Goal: Information Seeking & Learning: Learn about a topic

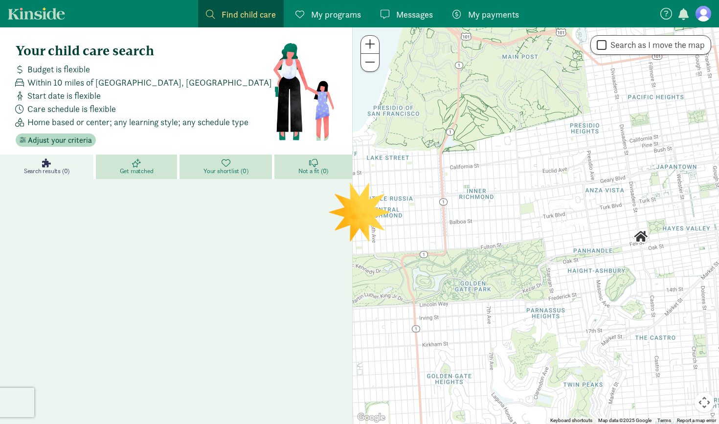
drag, startPoint x: 436, startPoint y: 231, endPoint x: 545, endPoint y: 242, distance: 109.6
click at [545, 242] on div at bounding box center [536, 225] width 366 height 397
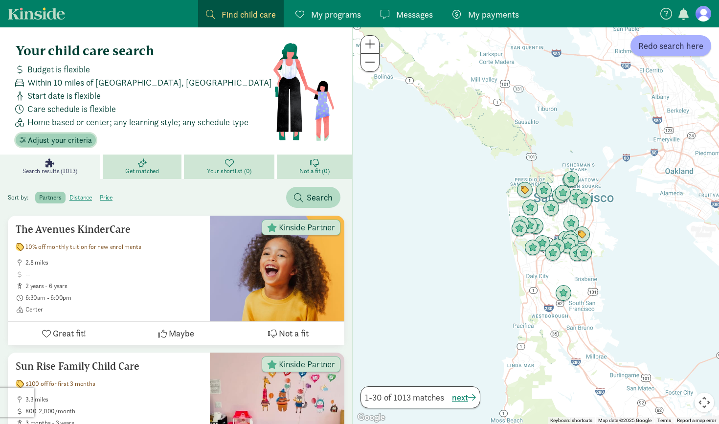
click at [64, 142] on span "Adjust your criteria" at bounding box center [60, 141] width 64 height 12
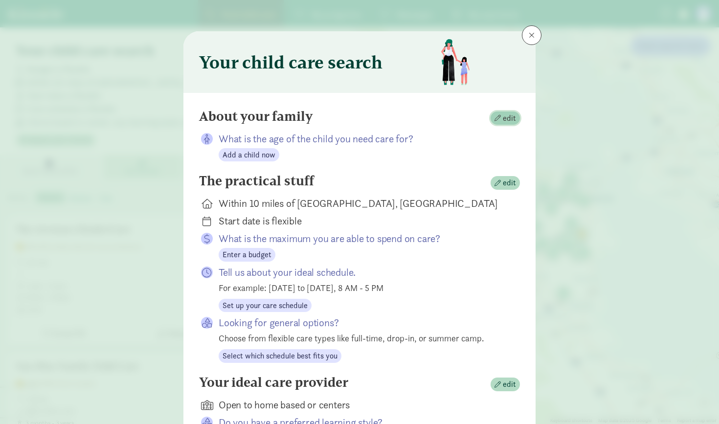
click at [506, 117] on span "edit" at bounding box center [509, 119] width 13 height 12
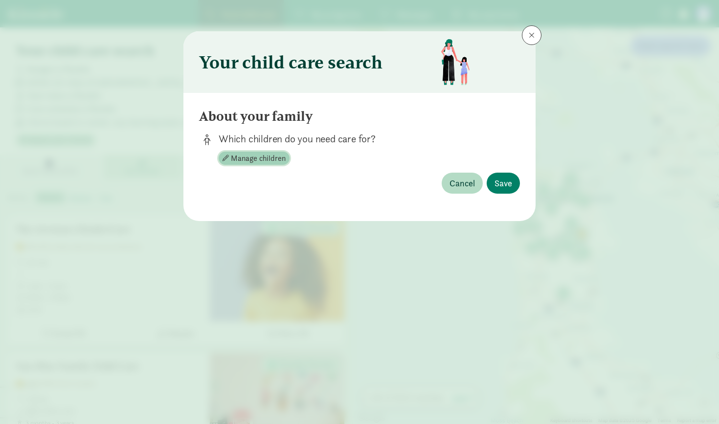
click at [257, 159] on span "Manage children" at bounding box center [258, 159] width 55 height 12
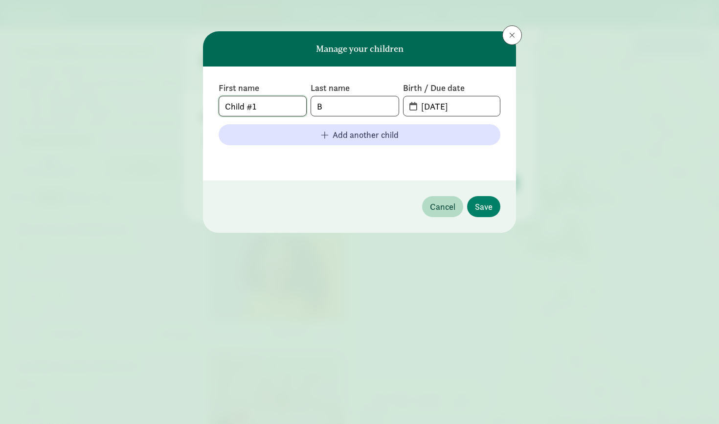
click at [282, 105] on input "Child #1" at bounding box center [262, 106] width 87 height 20
drag, startPoint x: 271, startPoint y: 111, endPoint x: 179, endPoint y: 110, distance: 92.5
click at [179, 111] on div "Manage your children First name Child #1 Last name B Birth / Due date 09-02-202…" at bounding box center [359, 212] width 719 height 424
click at [351, 103] on input "B" at bounding box center [354, 106] width 87 height 20
type input "Benjamin"
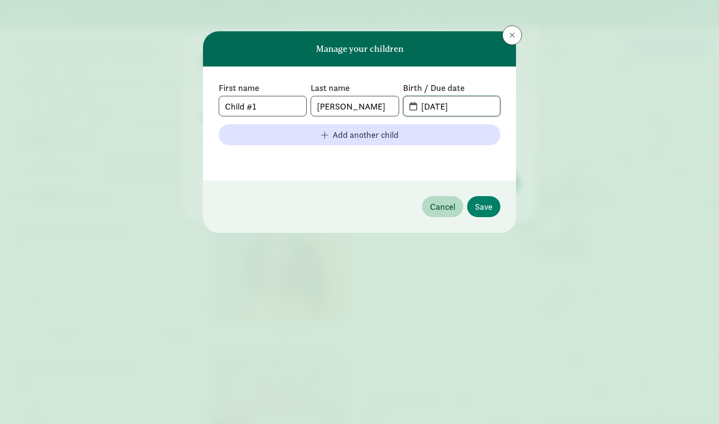
click at [475, 98] on input "09-02-2025" at bounding box center [457, 106] width 85 height 20
click at [413, 108] on span "09-02-2025" at bounding box center [452, 106] width 96 height 20
click at [463, 104] on input "09-02-2025" at bounding box center [457, 106] width 85 height 20
drag, startPoint x: 478, startPoint y: 105, endPoint x: 359, endPoint y: 105, distance: 119.4
click at [359, 105] on div "First name Child #1 Last name Benjamin Birth / Due date 09-02-2025" at bounding box center [360, 99] width 282 height 34
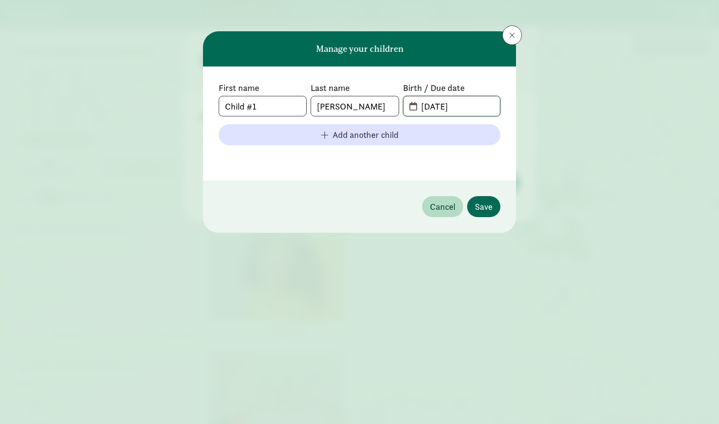
type input "01-07-2026"
click at [492, 208] on span "Save" at bounding box center [484, 206] width 18 height 13
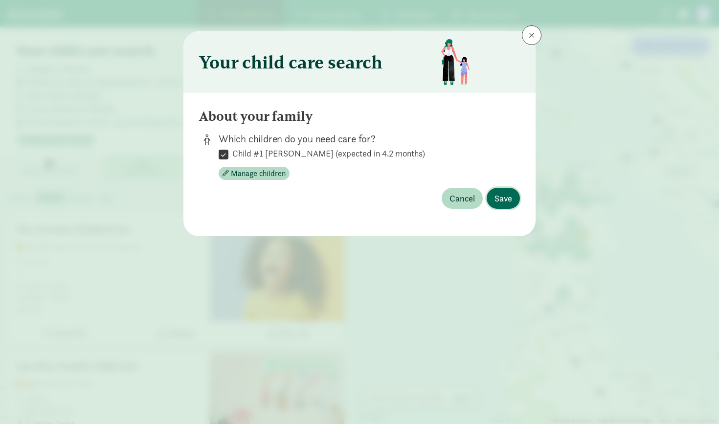
click at [501, 196] on span "Save" at bounding box center [504, 198] width 18 height 13
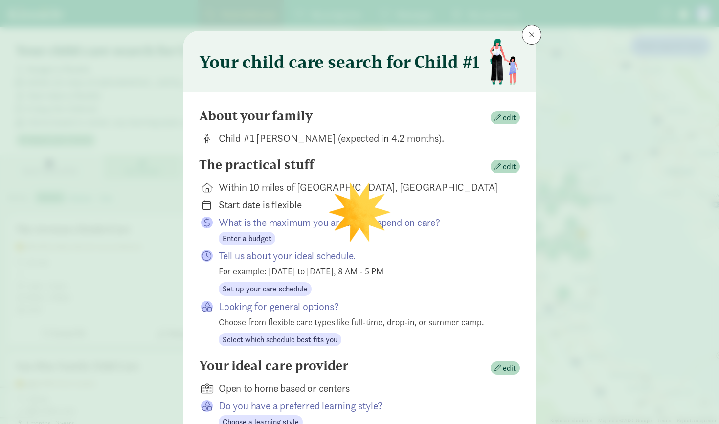
scroll to position [3, 0]
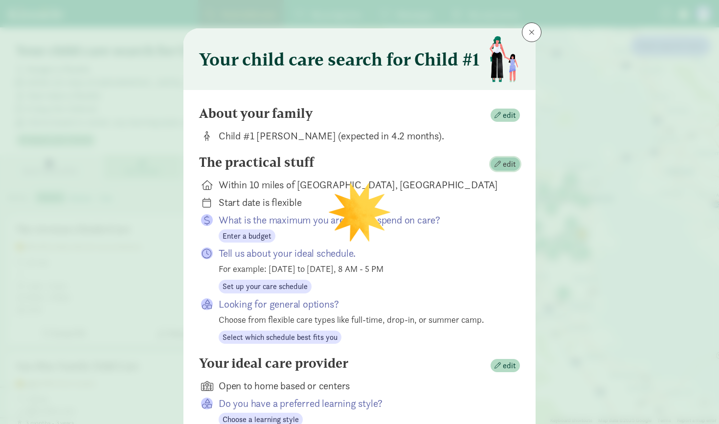
click at [509, 161] on span "edit" at bounding box center [509, 164] width 13 height 12
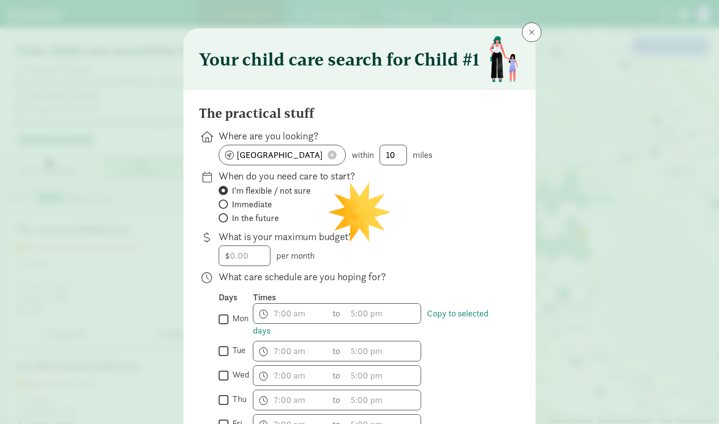
click at [331, 158] on span at bounding box center [332, 155] width 9 height 9
click at [289, 153] on input at bounding box center [282, 155] width 126 height 20
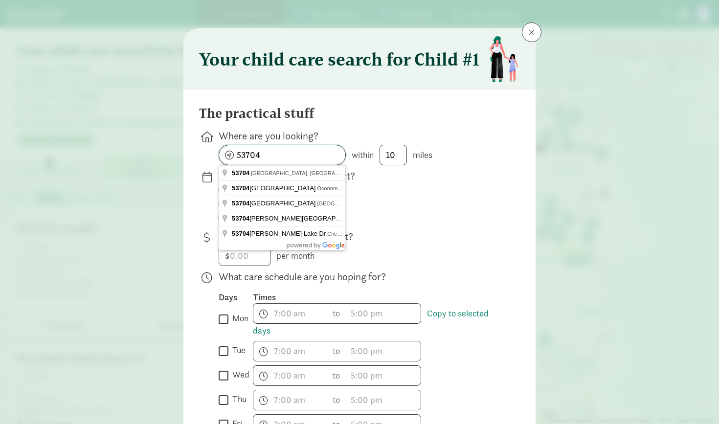
type input "53704"
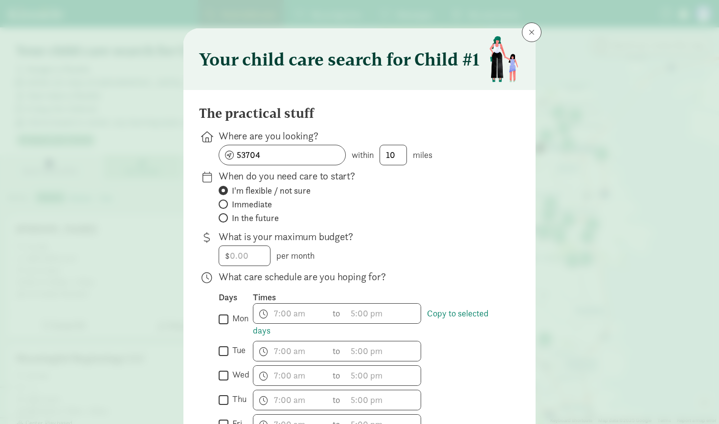
click at [250, 219] on span "In the future" at bounding box center [255, 218] width 47 height 12
click at [225, 219] on input "In the future" at bounding box center [222, 218] width 6 height 6
radio input "true"
radio input "false"
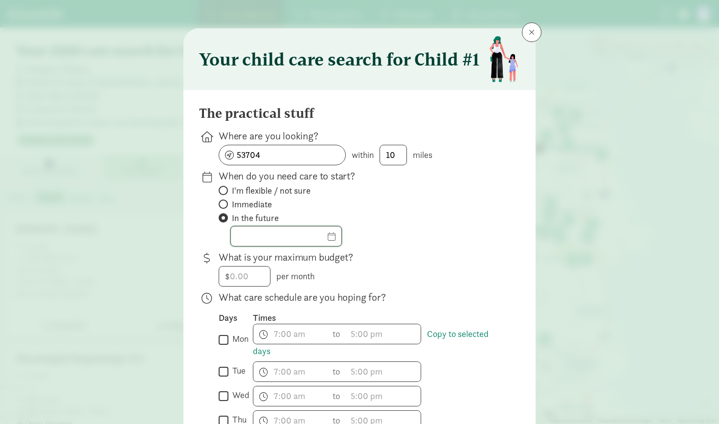
click at [282, 234] on input "text" at bounding box center [286, 236] width 111 height 20
click at [253, 204] on span "Immediate" at bounding box center [252, 205] width 40 height 12
click at [225, 204] on input "Immediate" at bounding box center [222, 204] width 6 height 6
radio input "true"
radio input "false"
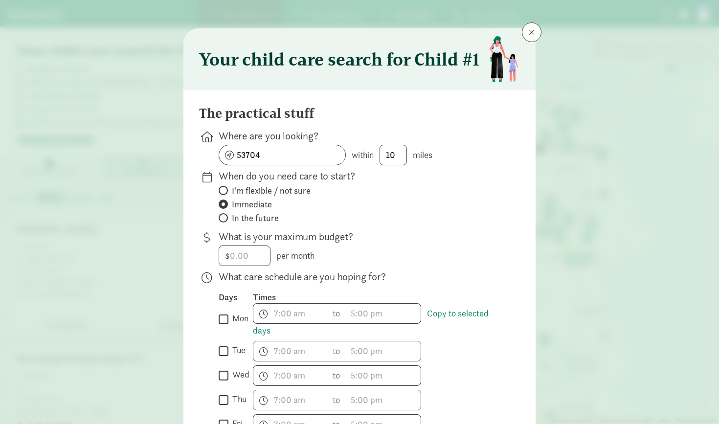
click at [264, 185] on span "I'm flexible / not sure" at bounding box center [271, 191] width 79 height 12
click at [225, 187] on input "I'm flexible / not sure" at bounding box center [222, 190] width 6 height 6
radio input "true"
radio input "false"
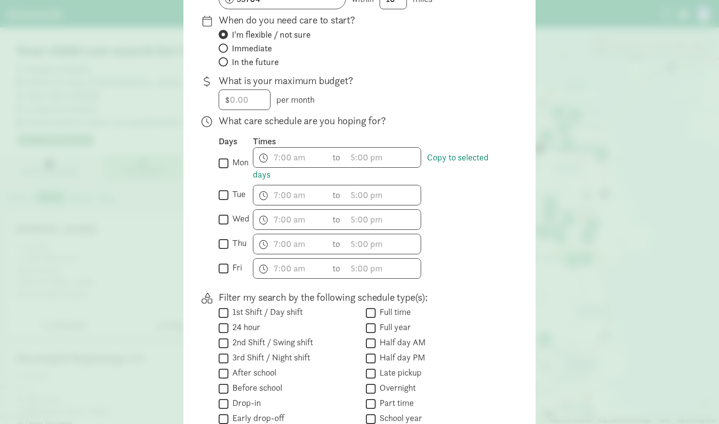
scroll to position [159, 0]
click at [289, 158] on span "h 12 1 2 3 4 5 6 7 8 9 10 11 mm 00 15 30 45 a am pm" at bounding box center [290, 158] width 74 height 20
click at [202, 169] on div at bounding box center [359, 53] width 719 height 424
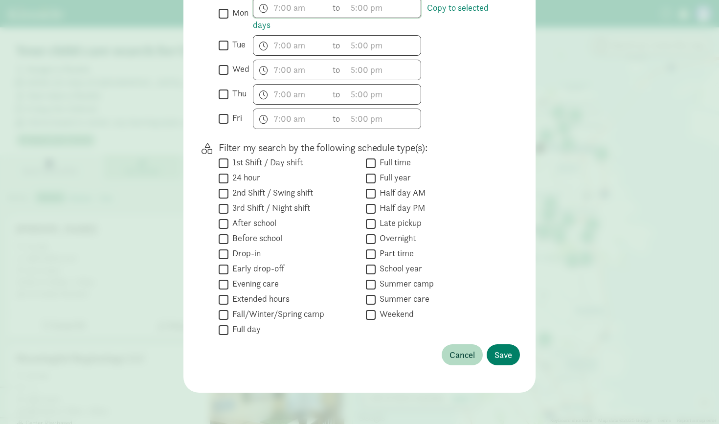
scroll to position [309, 0]
click at [506, 344] on button "Save" at bounding box center [503, 354] width 33 height 21
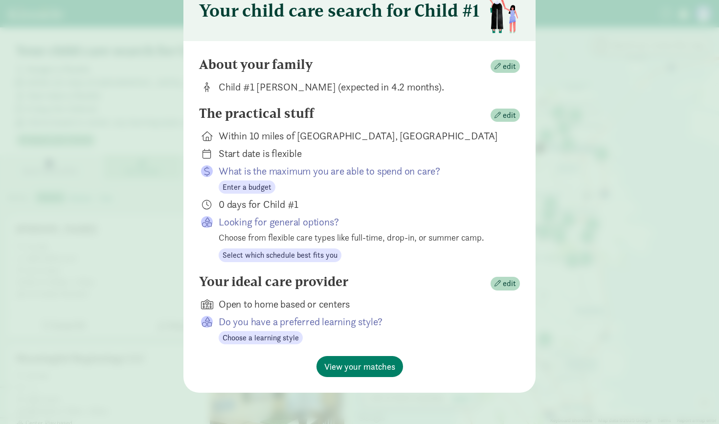
scroll to position [51, 0]
click at [505, 284] on span "edit" at bounding box center [509, 284] width 13 height 12
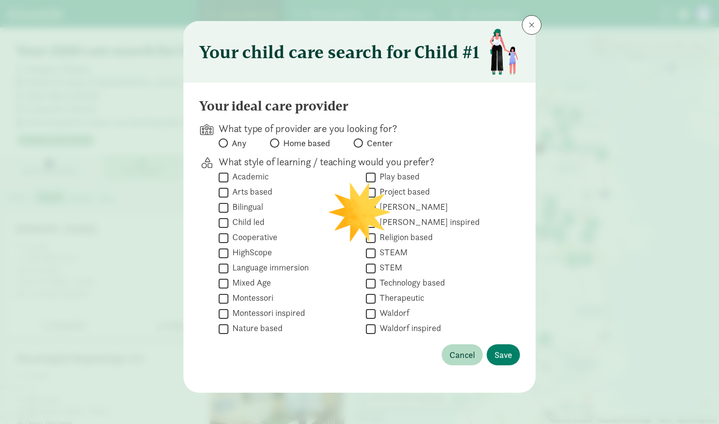
scroll to position [10, 0]
click at [235, 142] on span "Any" at bounding box center [239, 143] width 15 height 12
click at [225, 142] on input "Any" at bounding box center [222, 143] width 6 height 6
radio input "true"
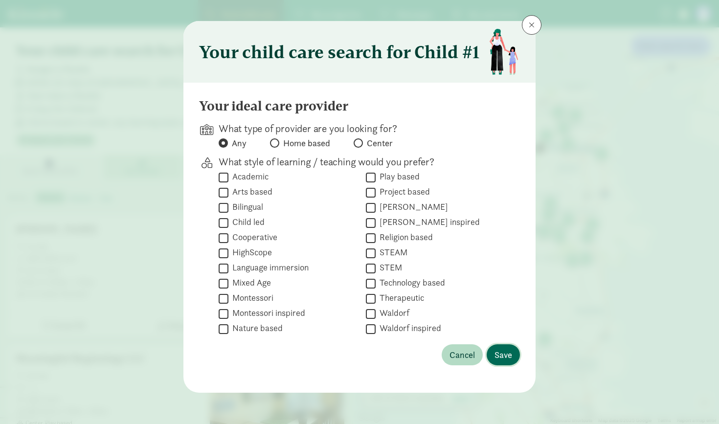
click at [506, 347] on button "Save" at bounding box center [503, 354] width 33 height 21
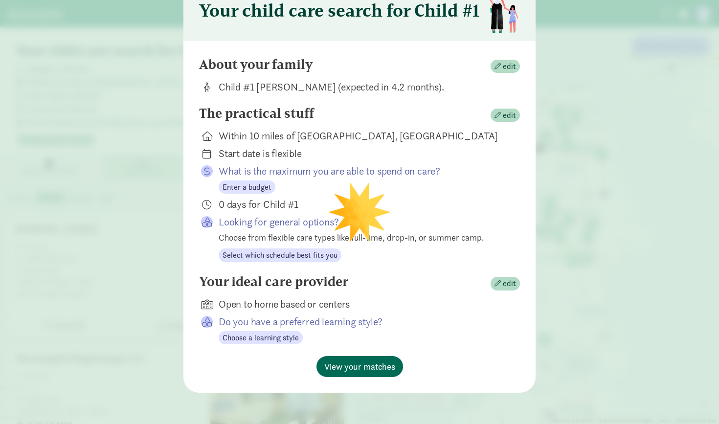
scroll to position [51, 0]
click at [353, 369] on span "View your matches" at bounding box center [359, 367] width 71 height 13
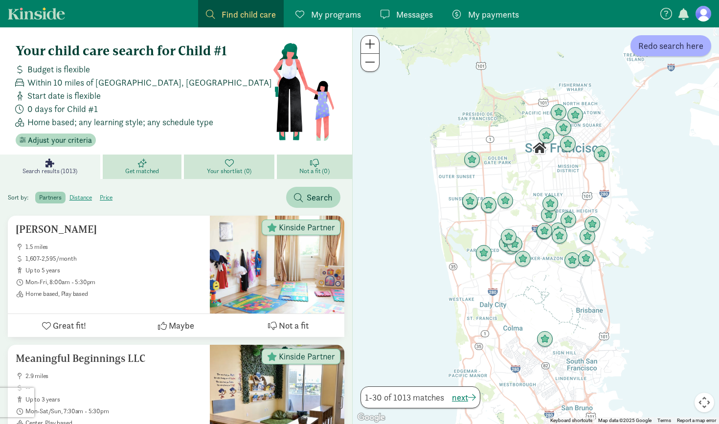
click at [706, 16] on figure at bounding box center [704, 14] width 16 height 16
click at [50, 141] on span "Adjust your criteria" at bounding box center [60, 141] width 64 height 12
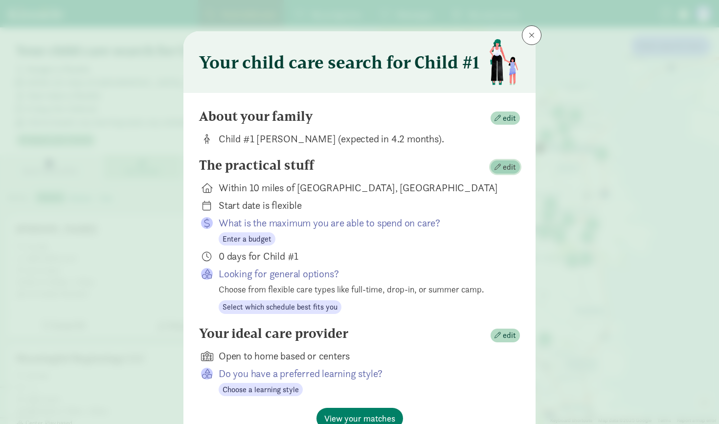
click at [499, 167] on span "button" at bounding box center [498, 167] width 6 height 6
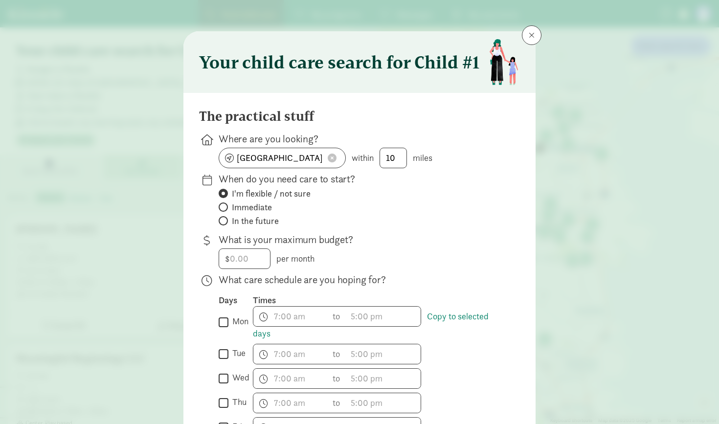
click at [334, 158] on span at bounding box center [332, 158] width 9 height 9
click at [297, 160] on input at bounding box center [282, 158] width 126 height 20
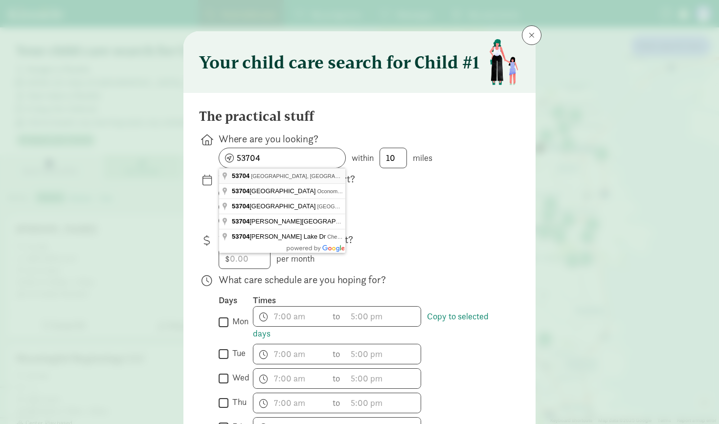
type input "Madison, WI 53704, USA"
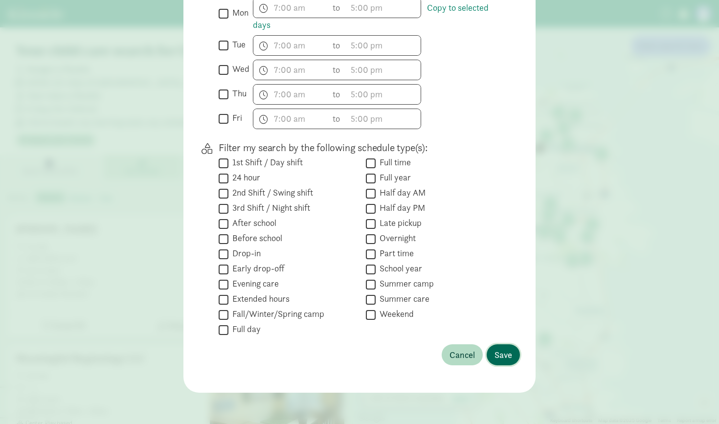
click at [504, 358] on span "Save" at bounding box center [504, 354] width 18 height 13
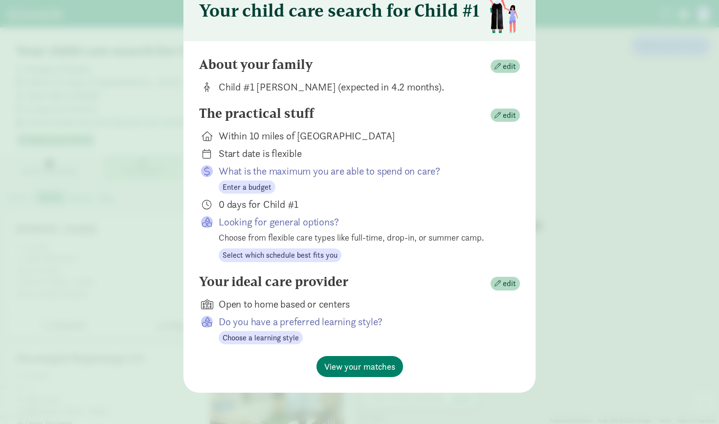
scroll to position [51, 0]
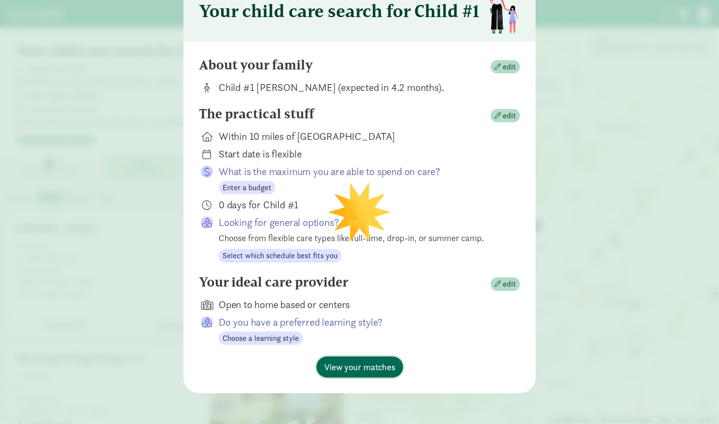
click at [370, 364] on span "View your matches" at bounding box center [359, 367] width 71 height 13
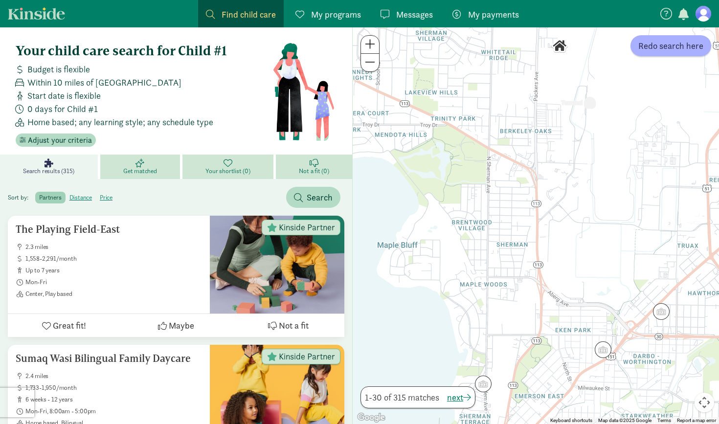
drag, startPoint x: 445, startPoint y: 189, endPoint x: 536, endPoint y: 354, distance: 189.0
click at [536, 354] on div at bounding box center [536, 225] width 366 height 397
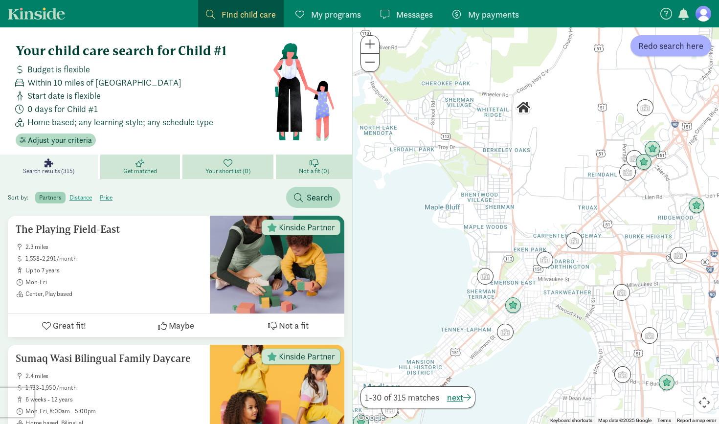
drag, startPoint x: 526, startPoint y: 286, endPoint x: 498, endPoint y: 177, distance: 113.2
click at [499, 175] on div at bounding box center [536, 225] width 366 height 397
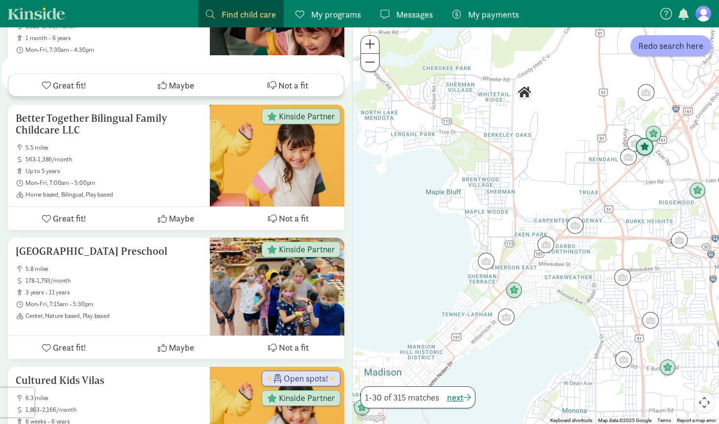
scroll to position [689, 0]
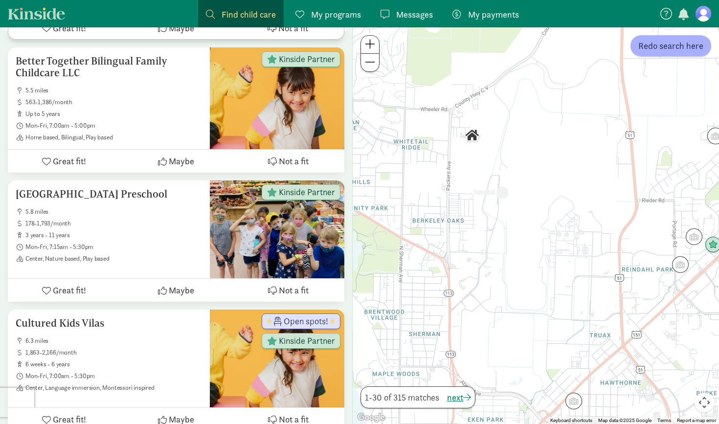
drag, startPoint x: 488, startPoint y: 196, endPoint x: 429, endPoint y: 290, distance: 111.0
click at [429, 290] on div at bounding box center [536, 225] width 366 height 397
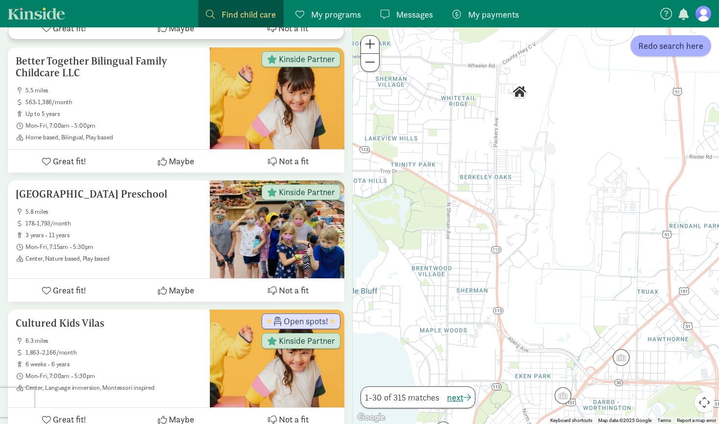
drag, startPoint x: 430, startPoint y: 297, endPoint x: 485, endPoint y: 249, distance: 73.4
click at [485, 249] on div at bounding box center [536, 225] width 366 height 397
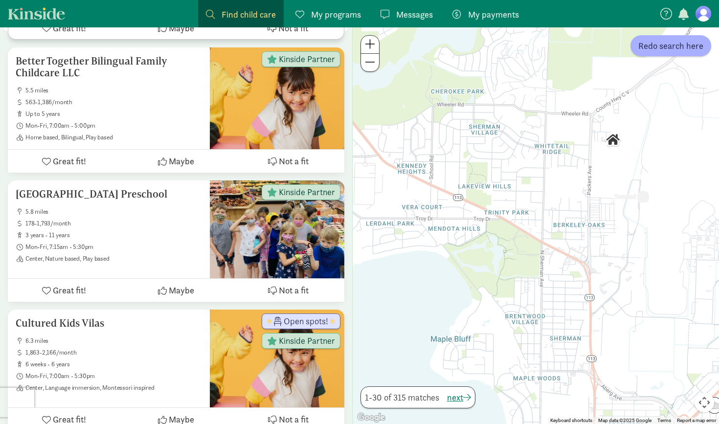
drag, startPoint x: 446, startPoint y: 191, endPoint x: 506, endPoint y: 207, distance: 62.8
click at [506, 207] on div at bounding box center [536, 225] width 366 height 397
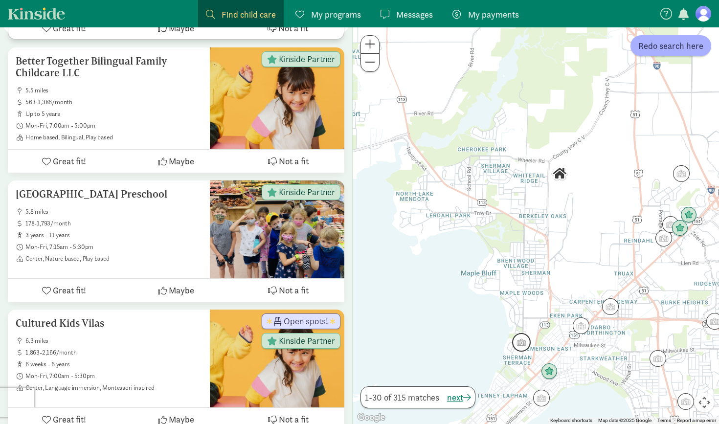
click at [520, 343] on img "Click to see details" at bounding box center [521, 342] width 19 height 19
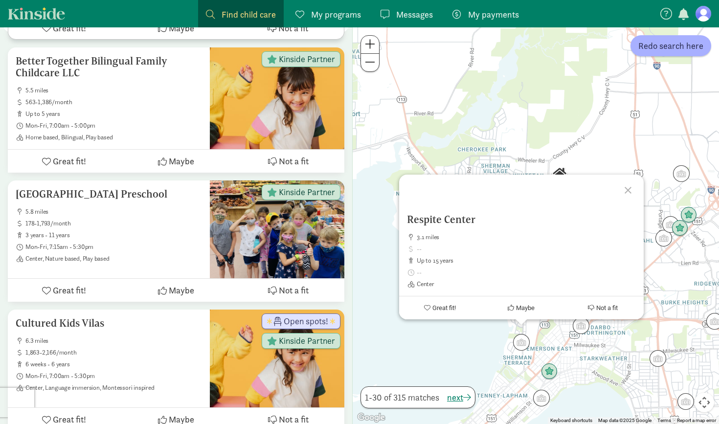
click at [512, 112] on div "Respite Center 3.1 miles up to 15 years Center Great fit! Maybe Not a fit" at bounding box center [536, 225] width 366 height 397
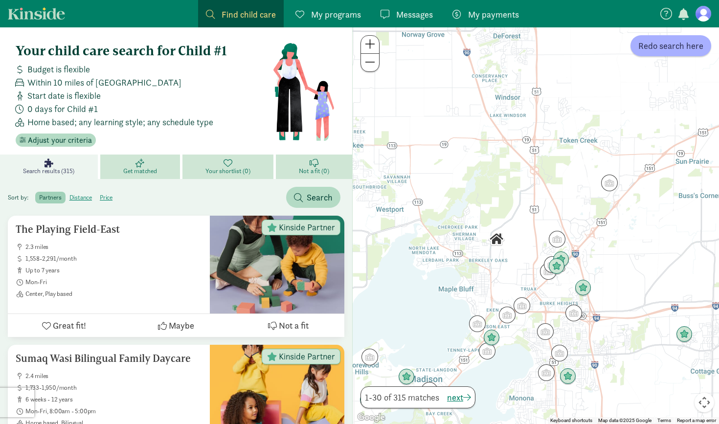
scroll to position [0, 0]
click at [68, 141] on span "Adjust your criteria" at bounding box center [60, 141] width 64 height 12
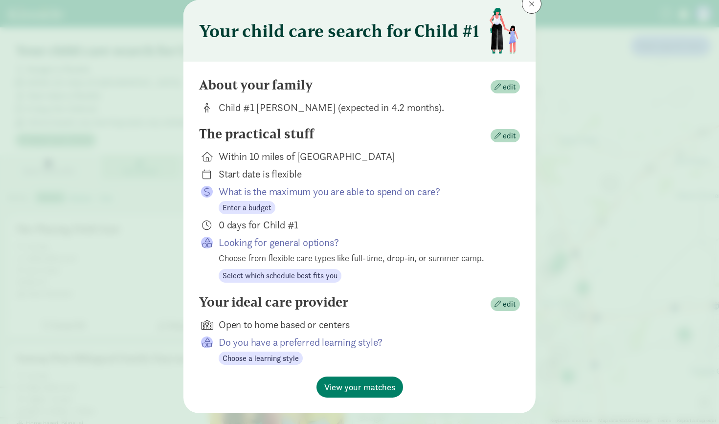
scroll to position [43, 0]
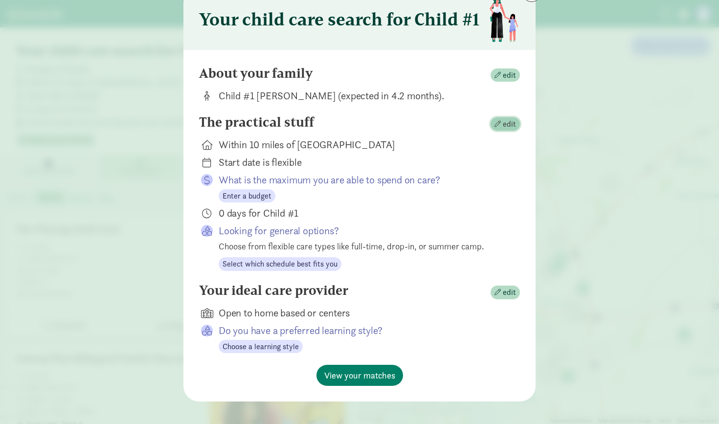
click at [507, 123] on span "edit" at bounding box center [509, 124] width 13 height 12
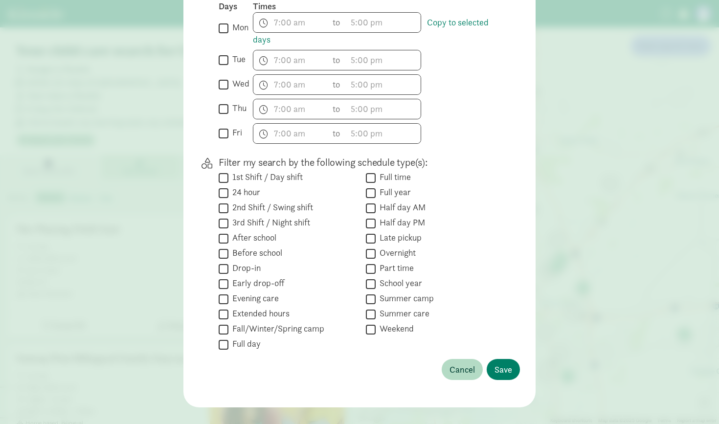
scroll to position [94, 0]
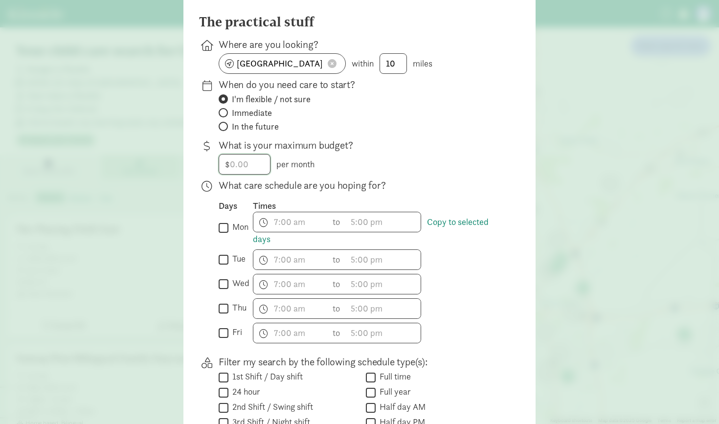
click at [248, 160] on input "number" at bounding box center [244, 165] width 51 height 20
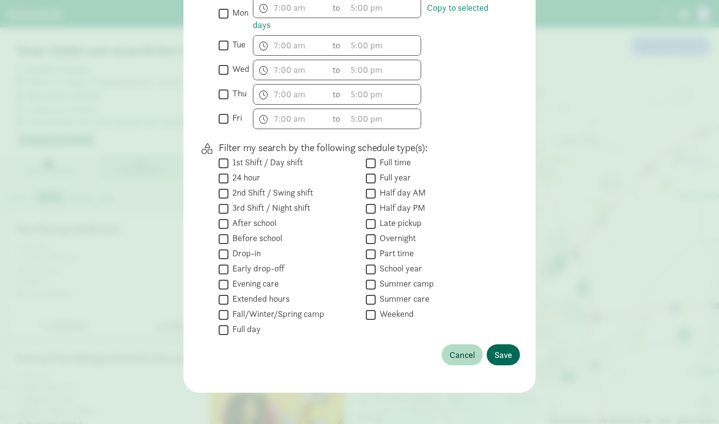
type input "4000"
click at [513, 353] on button "Save" at bounding box center [503, 354] width 33 height 21
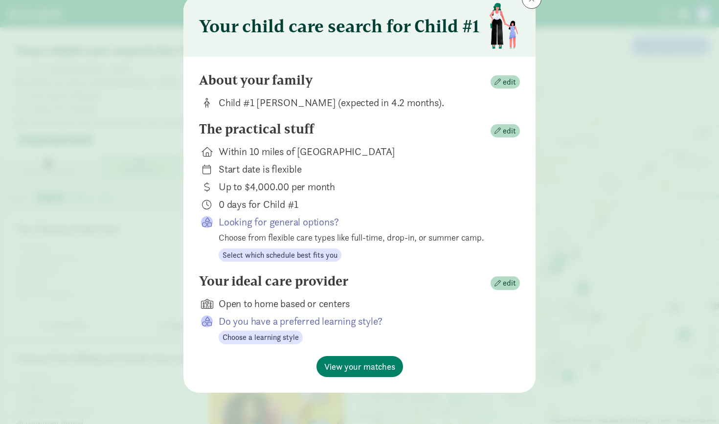
scroll to position [36, 0]
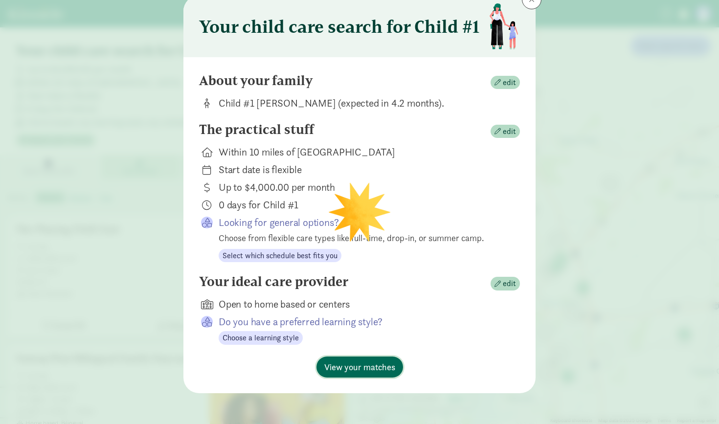
click at [375, 371] on span "View your matches" at bounding box center [359, 367] width 71 height 13
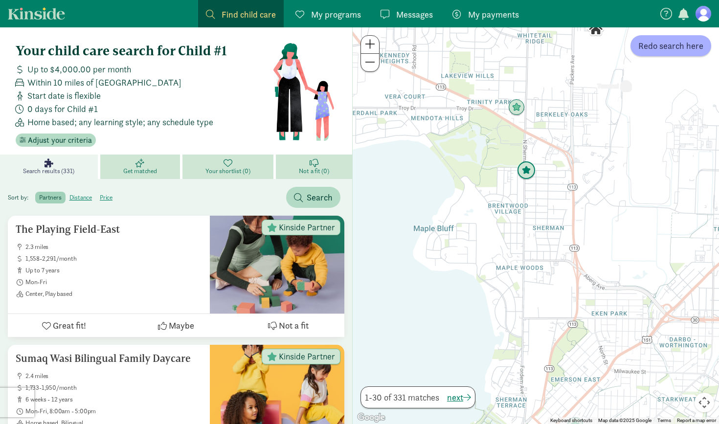
click at [527, 169] on img "Click to see details" at bounding box center [526, 170] width 19 height 19
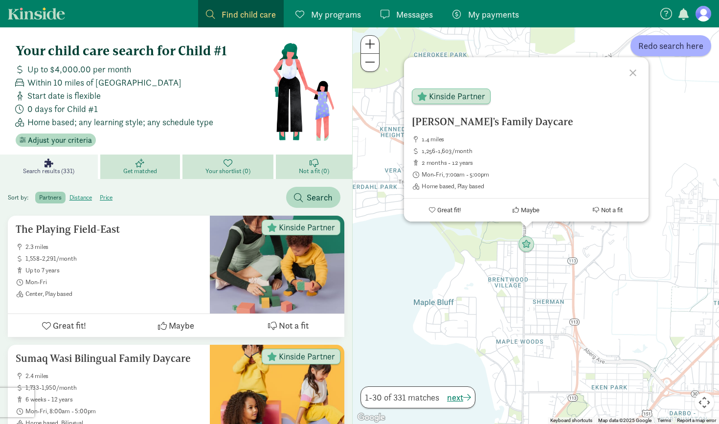
click at [396, 274] on div "Solecito's Family Daycare 1.4 miles 1,256-1,603/month 2 months - 12 years Mon-F…" at bounding box center [536, 225] width 366 height 397
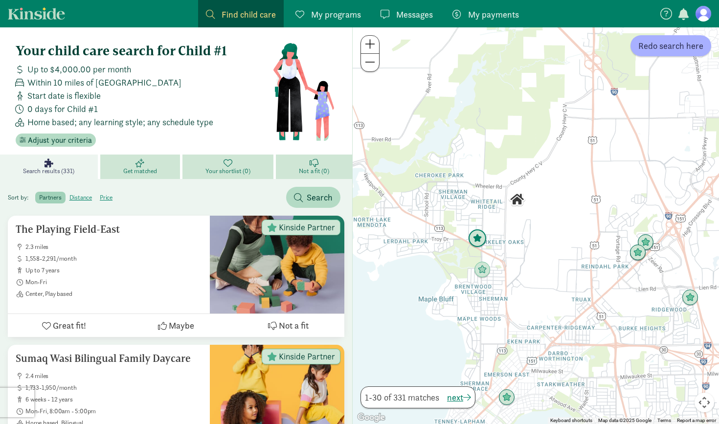
click at [477, 238] on img "Click to see details" at bounding box center [477, 238] width 19 height 19
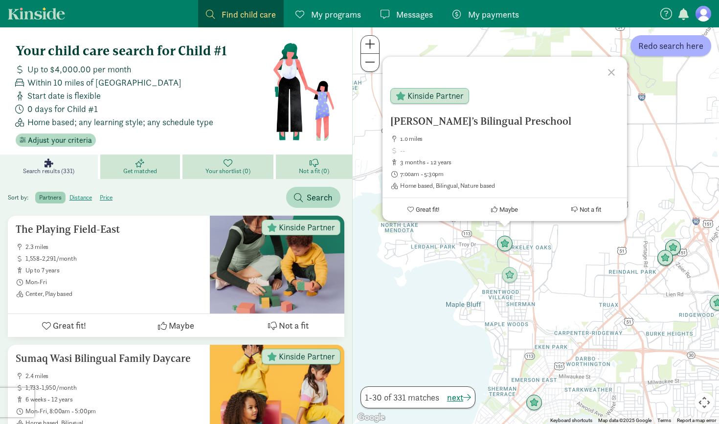
click at [613, 72] on div at bounding box center [613, 71] width 28 height 28
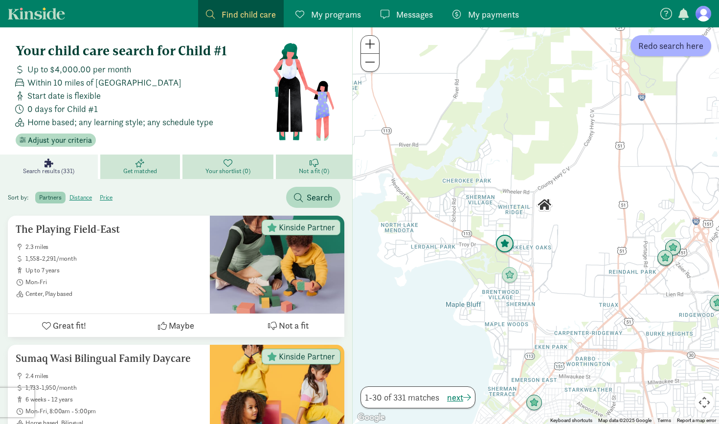
click at [505, 246] on img "Click to see details" at bounding box center [505, 244] width 19 height 19
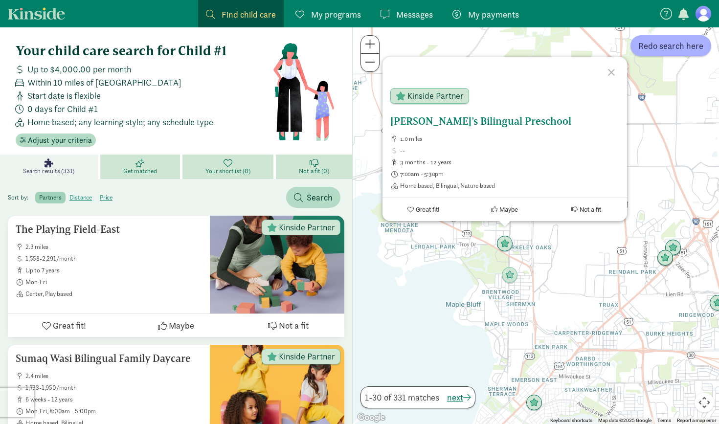
click at [482, 122] on h5 "[PERSON_NAME]’s Bilingual Preschool" at bounding box center [504, 121] width 229 height 12
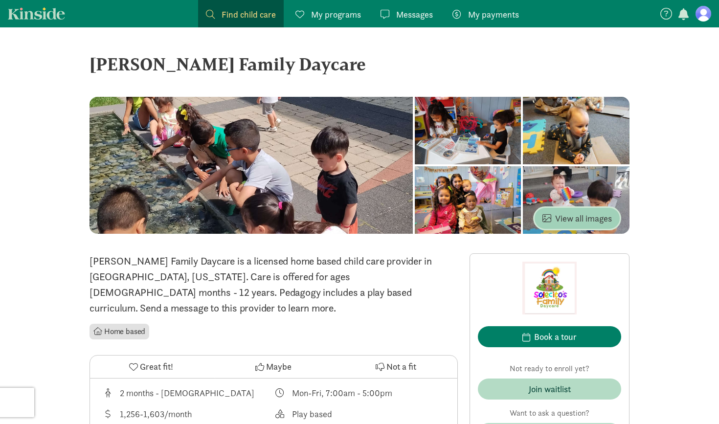
click at [579, 217] on span "View all images" at bounding box center [577, 218] width 69 height 13
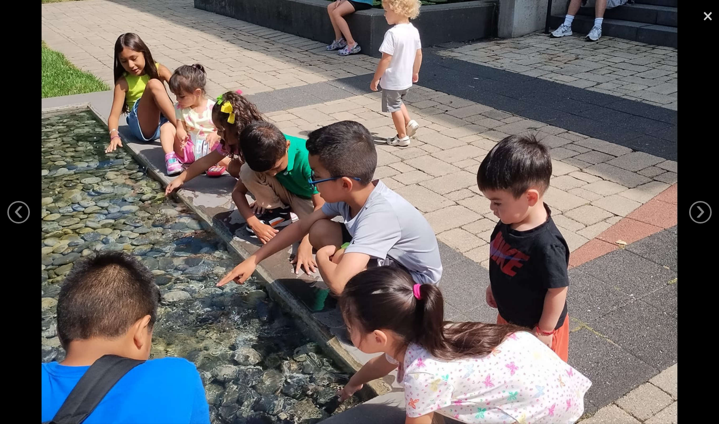
click at [688, 212] on div at bounding box center [359, 212] width 719 height 424
click at [696, 212] on link "›" at bounding box center [700, 212] width 23 height 23
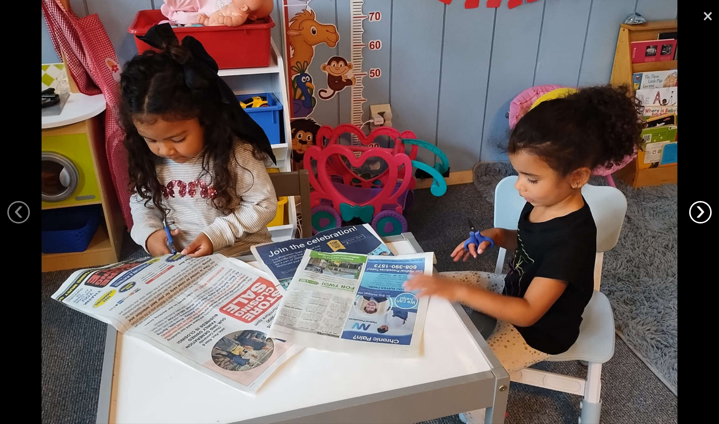
click at [696, 212] on link "›" at bounding box center [700, 212] width 23 height 23
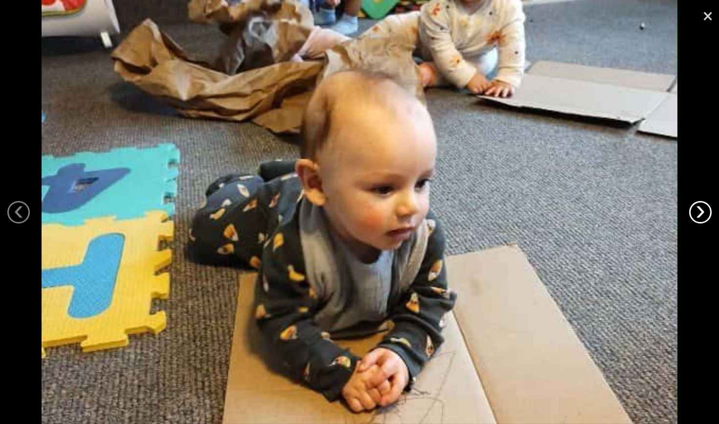
click at [696, 212] on link "›" at bounding box center [700, 212] width 23 height 23
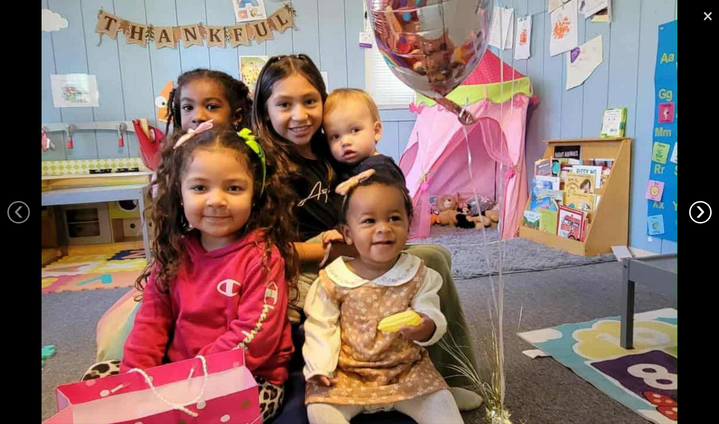
click at [696, 212] on link "›" at bounding box center [700, 212] width 23 height 23
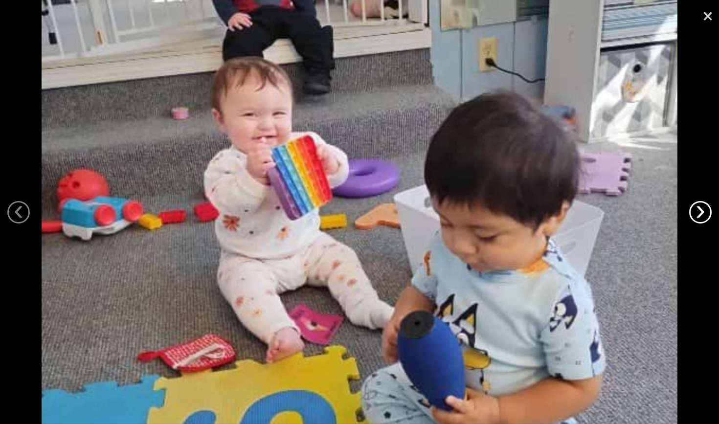
click at [696, 212] on link "›" at bounding box center [700, 212] width 23 height 23
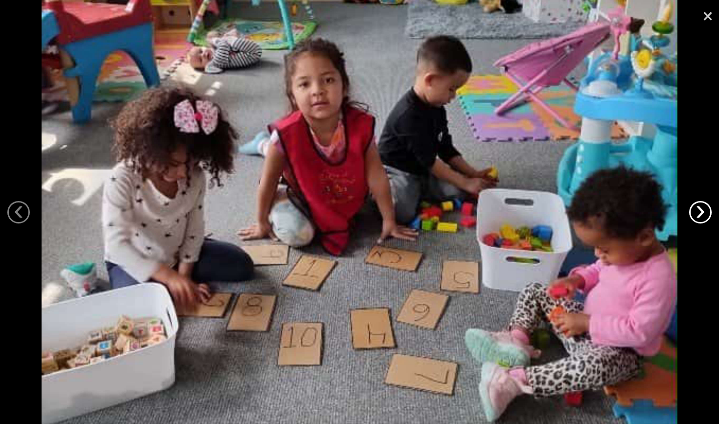
click at [696, 212] on link "›" at bounding box center [700, 212] width 23 height 23
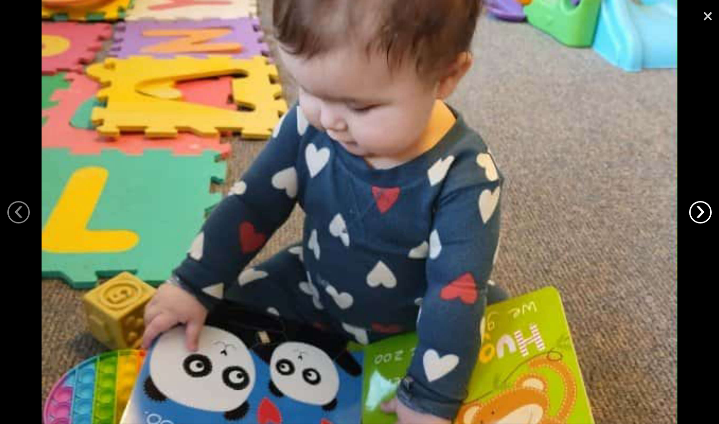
click at [696, 212] on link "›" at bounding box center [700, 212] width 23 height 23
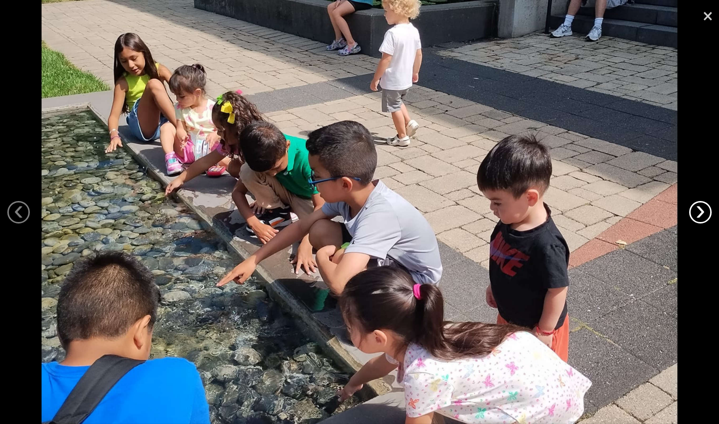
click at [696, 212] on link "›" at bounding box center [700, 212] width 23 height 23
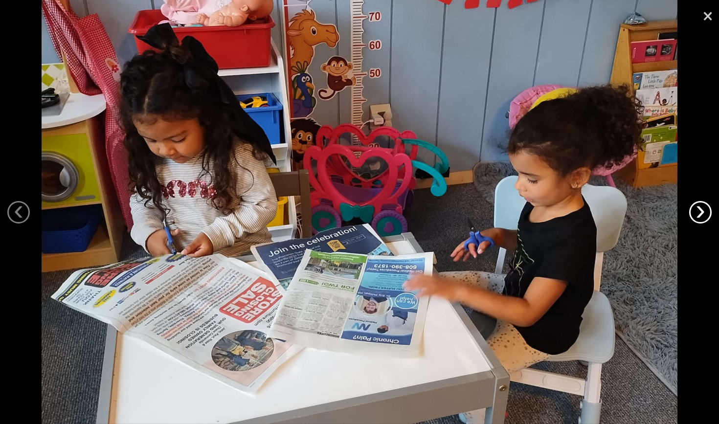
click at [696, 212] on link "›" at bounding box center [700, 212] width 23 height 23
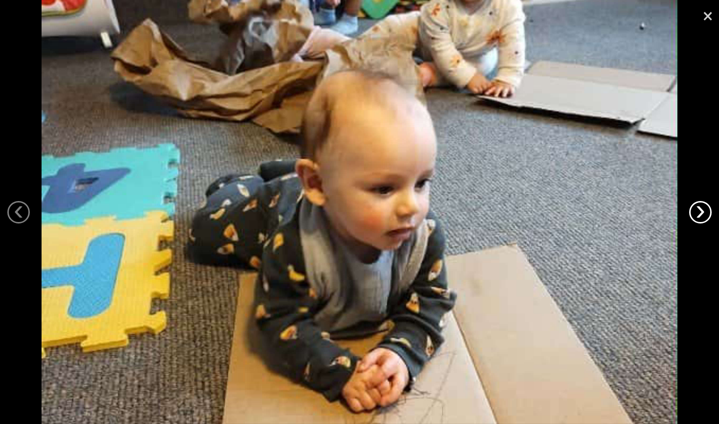
click at [696, 212] on link "›" at bounding box center [700, 212] width 23 height 23
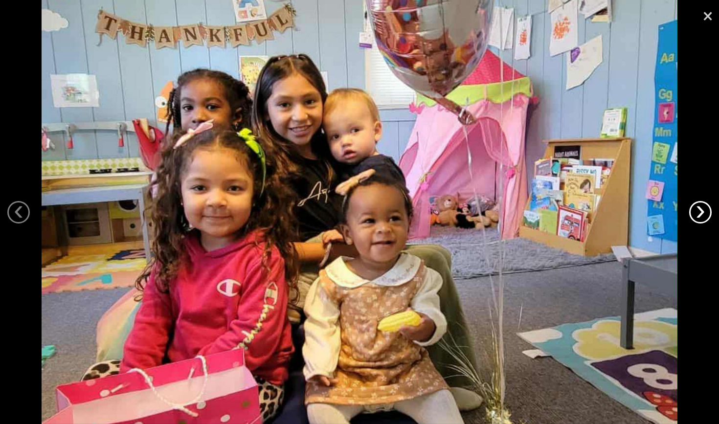
click at [696, 212] on link "›" at bounding box center [700, 212] width 23 height 23
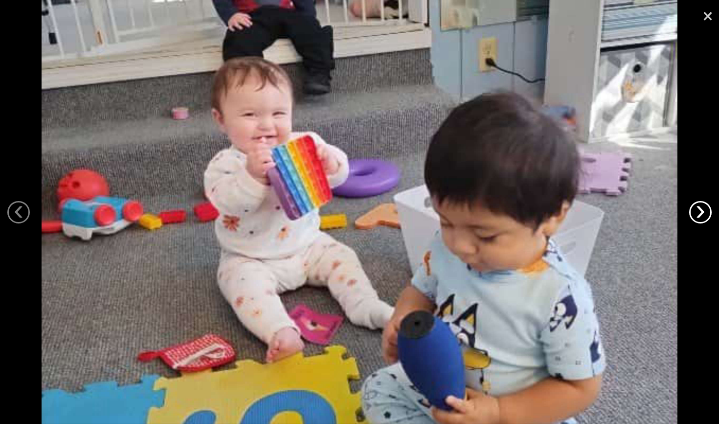
click at [696, 212] on link "›" at bounding box center [700, 212] width 23 height 23
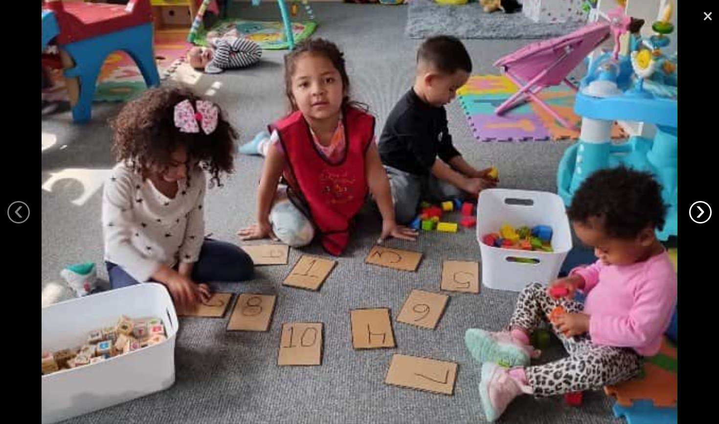
click at [696, 212] on link "›" at bounding box center [700, 212] width 23 height 23
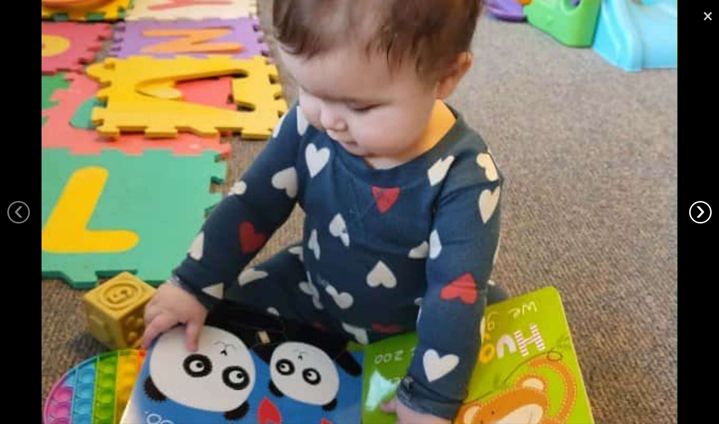
click at [696, 212] on link "›" at bounding box center [700, 212] width 23 height 23
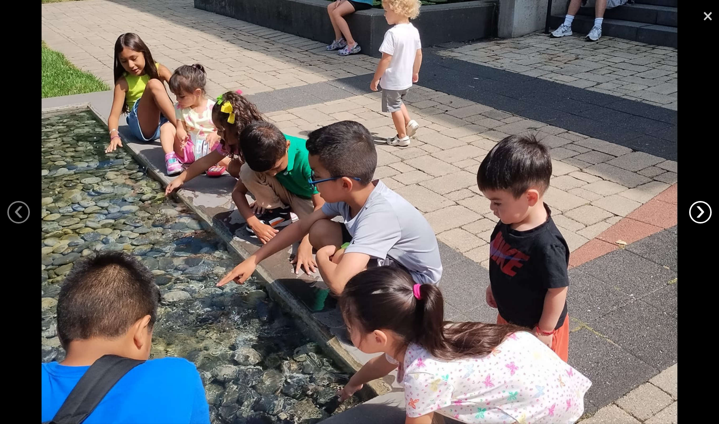
click at [696, 212] on link "›" at bounding box center [700, 212] width 23 height 23
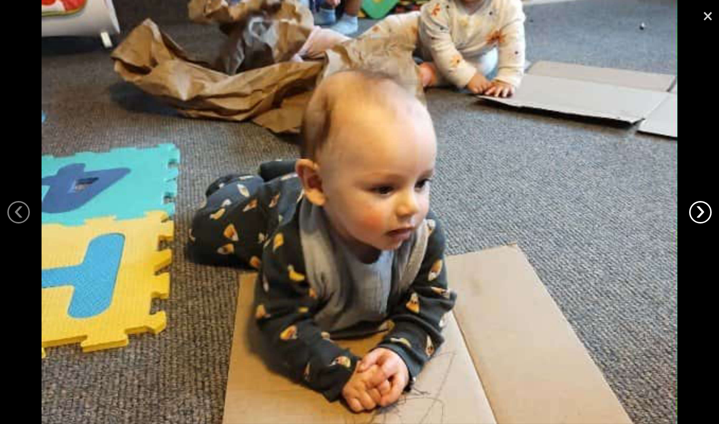
click at [696, 212] on link "›" at bounding box center [700, 212] width 23 height 23
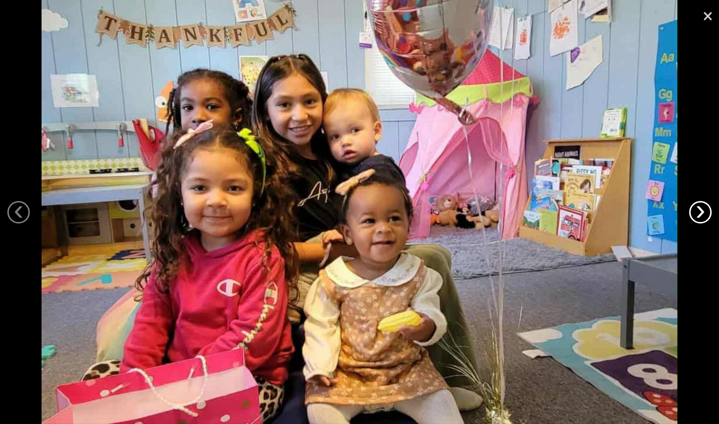
click at [696, 212] on link "›" at bounding box center [700, 212] width 23 height 23
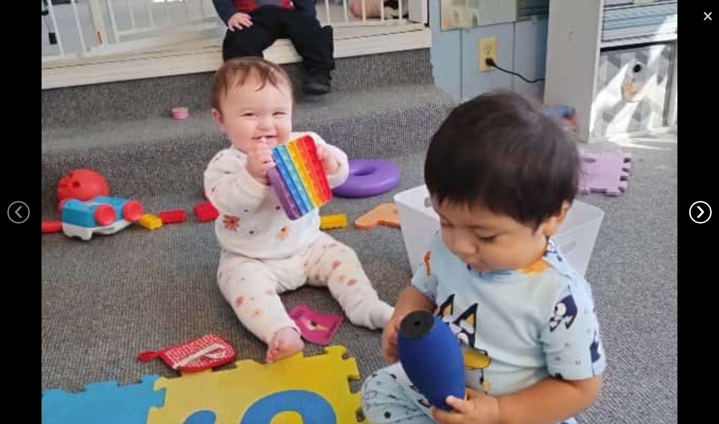
click at [696, 212] on link "›" at bounding box center [700, 212] width 23 height 23
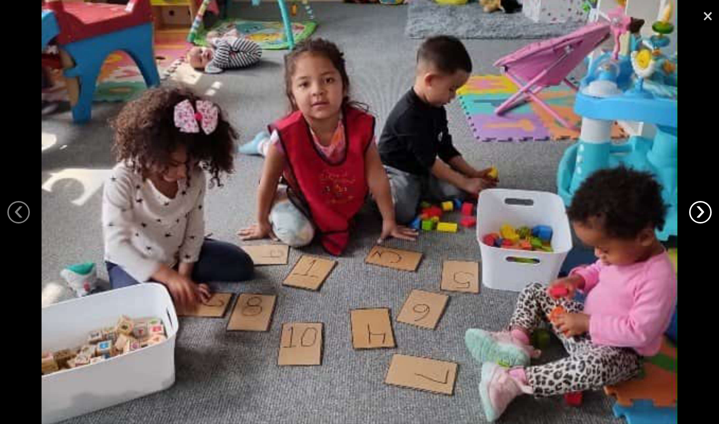
click at [696, 212] on link "›" at bounding box center [700, 212] width 23 height 23
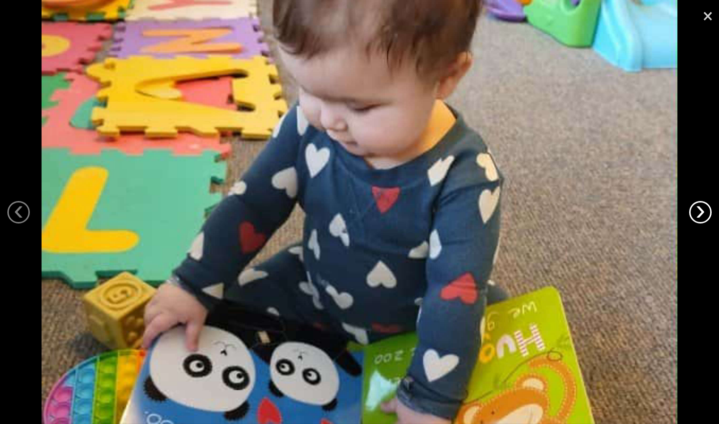
click at [696, 212] on link "›" at bounding box center [700, 212] width 23 height 23
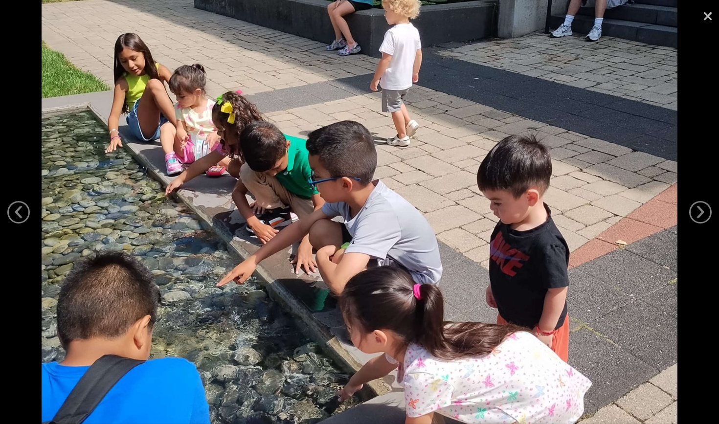
click at [706, 6] on link "×" at bounding box center [708, 14] width 23 height 29
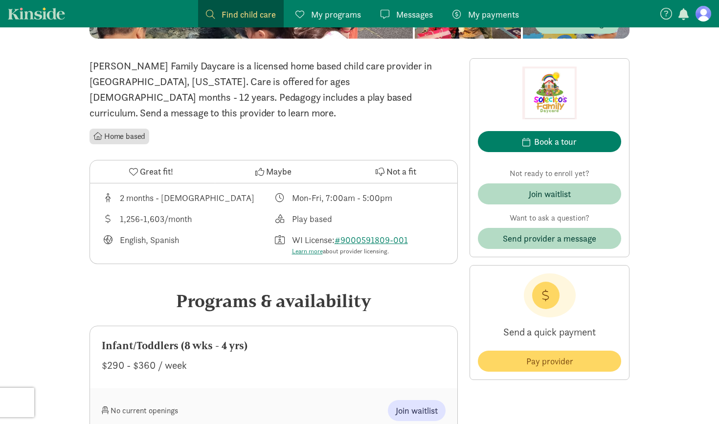
scroll to position [266, 0]
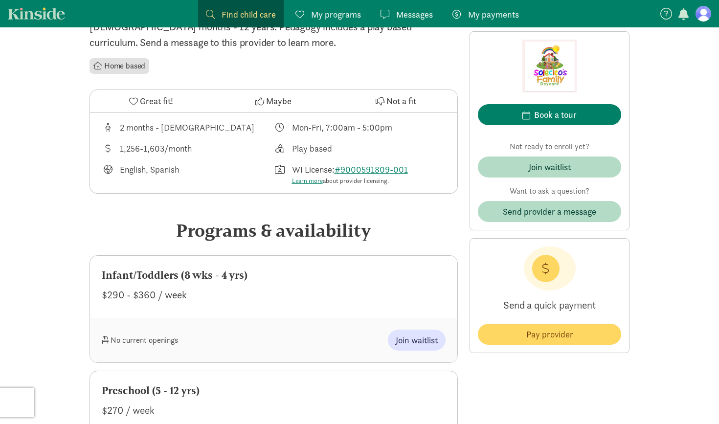
drag, startPoint x: 194, startPoint y: 275, endPoint x: 99, endPoint y: 276, distance: 94.9
click at [99, 276] on div "Infant/Toddlers (8 wks - 4 yrs) $290 - $360 / week" at bounding box center [273, 287] width 367 height 62
copy div "$290 - $360 / week"
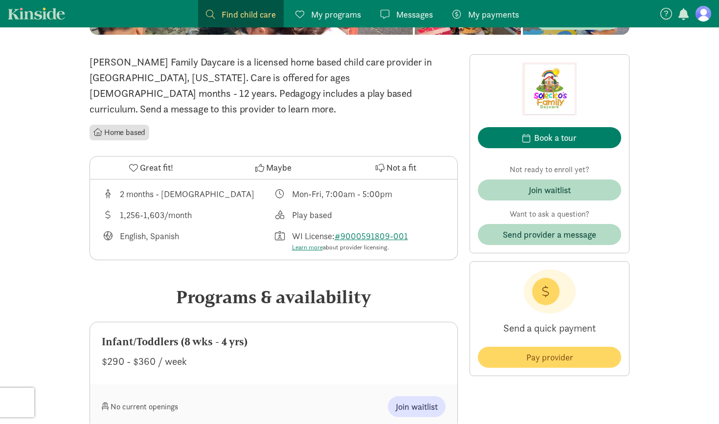
scroll to position [204, 0]
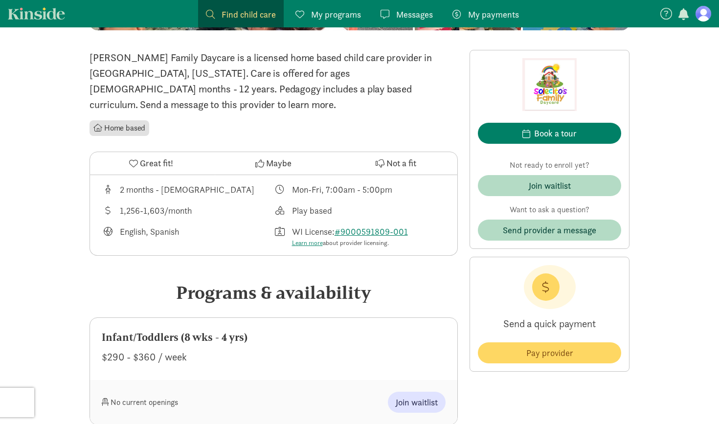
click at [275, 152] on button "Maybe" at bounding box center [273, 163] width 122 height 23
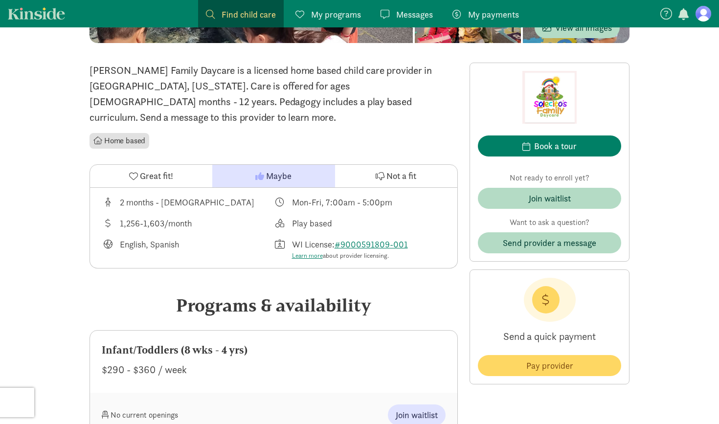
scroll to position [190, 0]
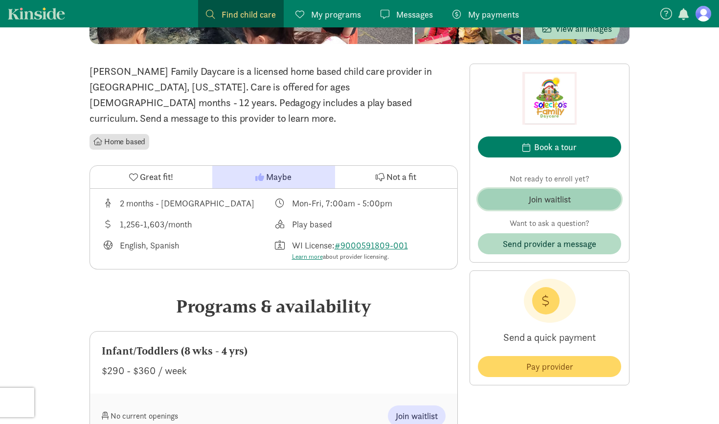
click at [534, 201] on div "Join waitlist" at bounding box center [550, 199] width 42 height 13
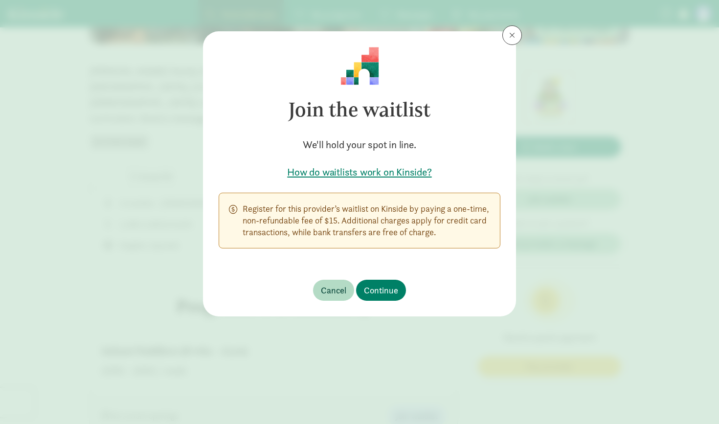
click at [395, 175] on h5 "How do waitlists work on Kinside?" at bounding box center [360, 172] width 282 height 14
click at [518, 36] on button at bounding box center [512, 35] width 20 height 20
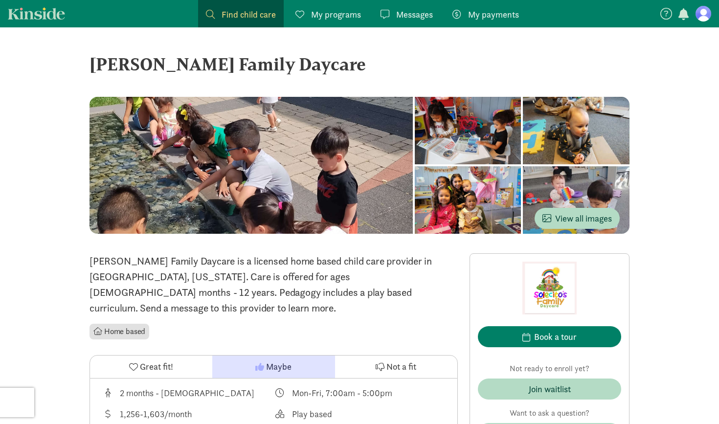
scroll to position [0, 0]
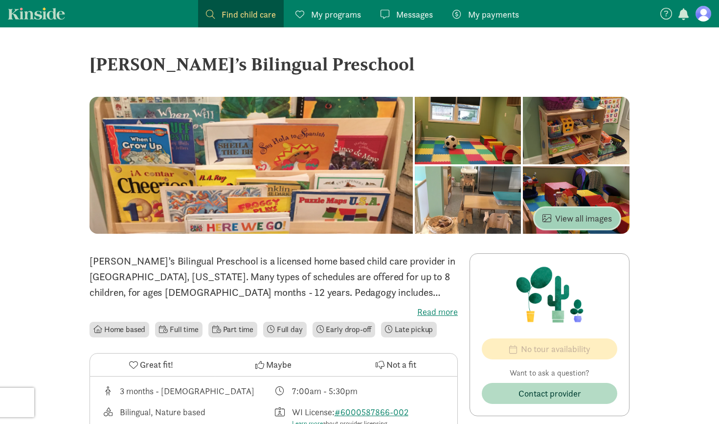
click at [582, 216] on span "View all images" at bounding box center [577, 218] width 69 height 13
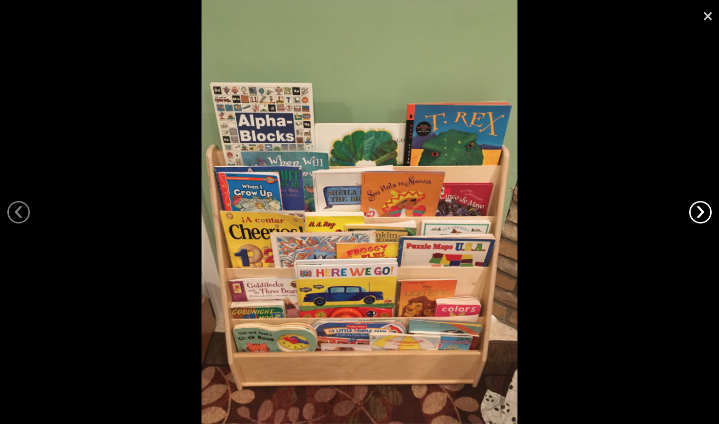
click at [703, 211] on link "›" at bounding box center [700, 212] width 23 height 23
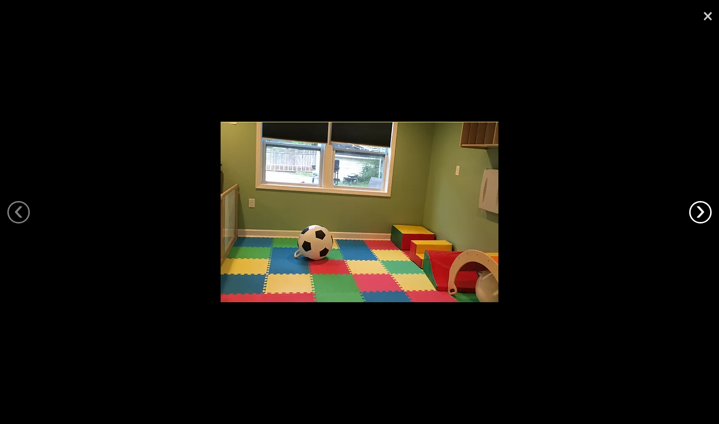
click at [703, 211] on link "›" at bounding box center [700, 212] width 23 height 23
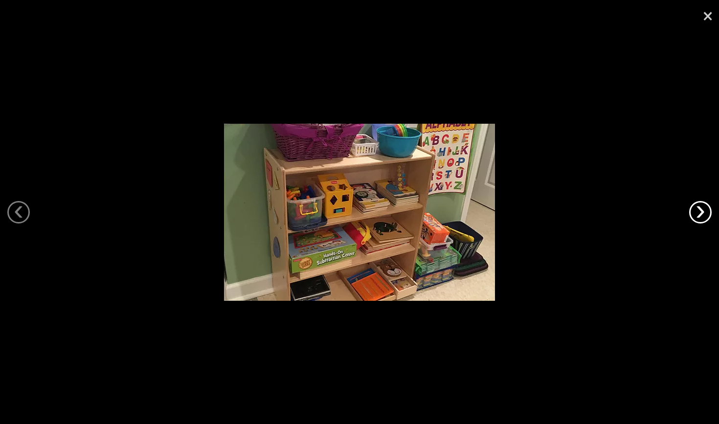
click at [703, 211] on link "›" at bounding box center [700, 212] width 23 height 23
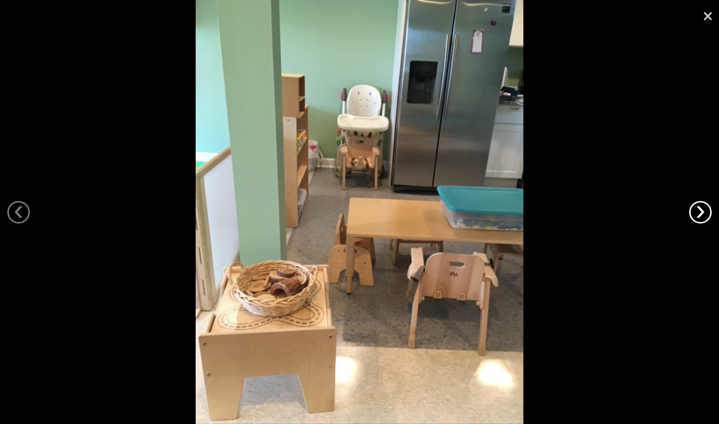
click at [703, 211] on link "›" at bounding box center [700, 212] width 23 height 23
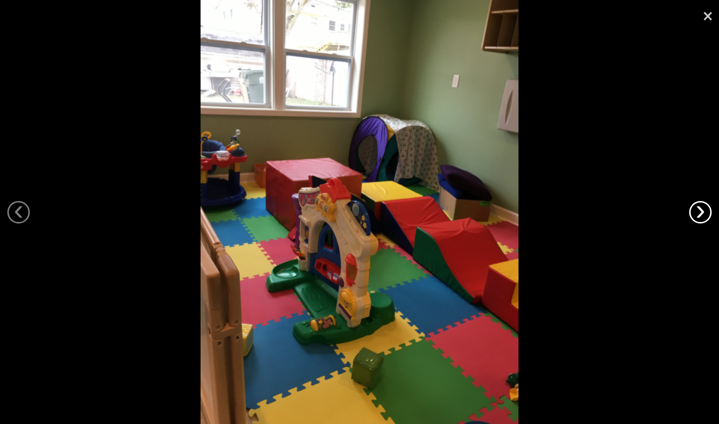
click at [703, 211] on link "›" at bounding box center [700, 212] width 23 height 23
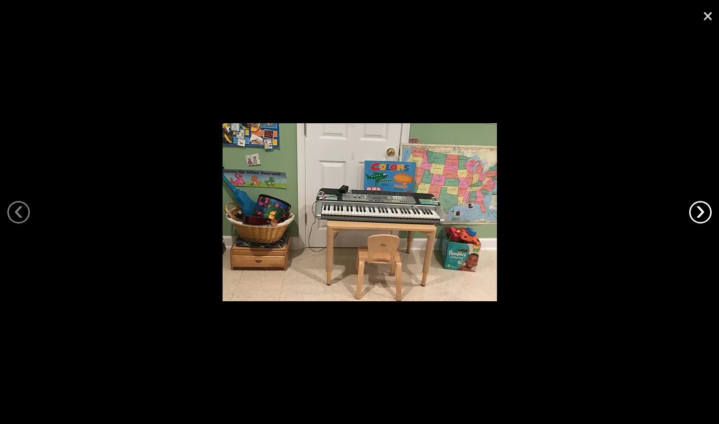
click at [703, 211] on link "›" at bounding box center [700, 212] width 23 height 23
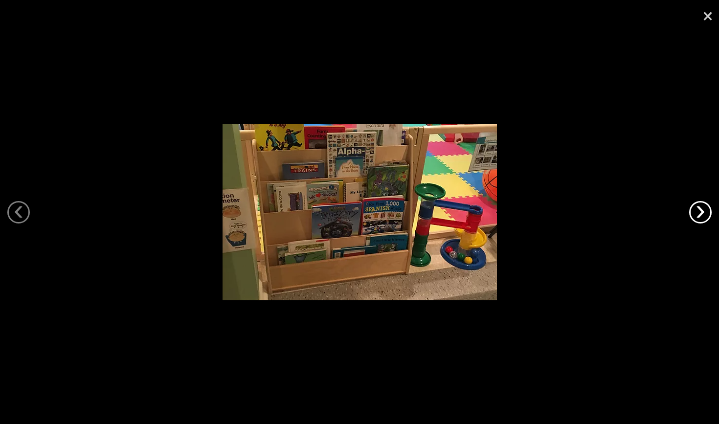
click at [703, 211] on link "›" at bounding box center [700, 212] width 23 height 23
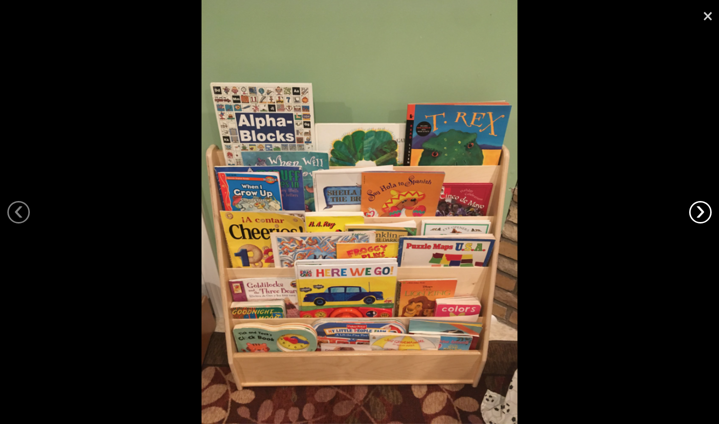
click at [703, 211] on link "›" at bounding box center [700, 212] width 23 height 23
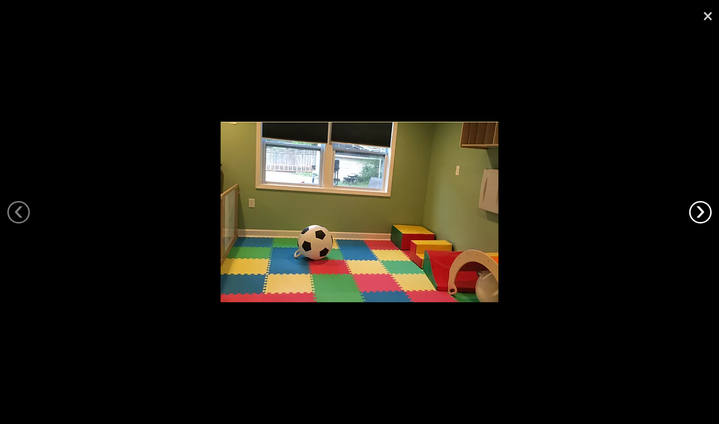
click at [703, 211] on link "›" at bounding box center [700, 212] width 23 height 23
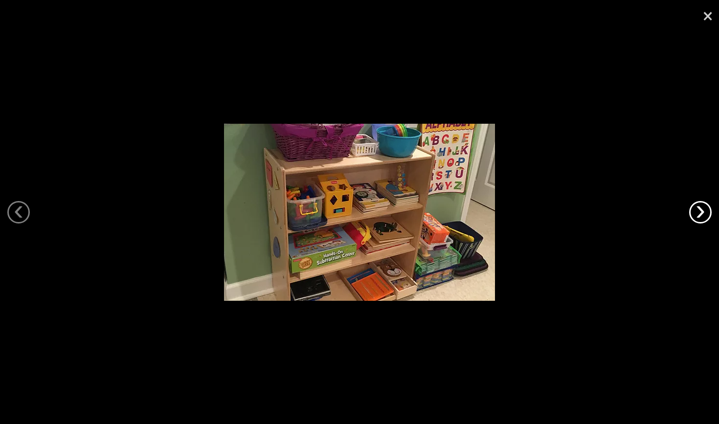
click at [703, 211] on link "›" at bounding box center [700, 212] width 23 height 23
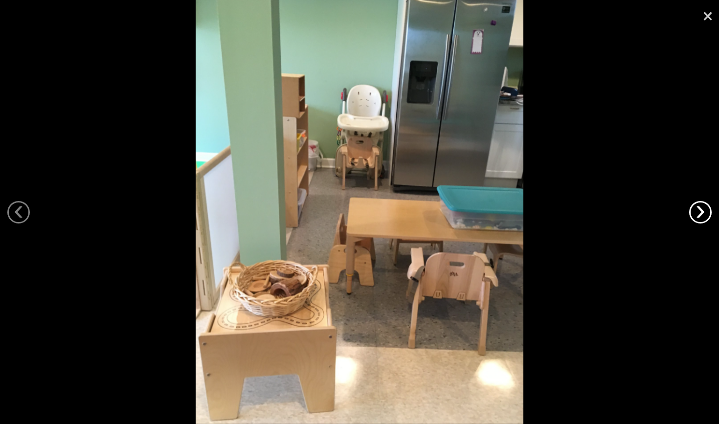
click at [703, 211] on link "›" at bounding box center [700, 212] width 23 height 23
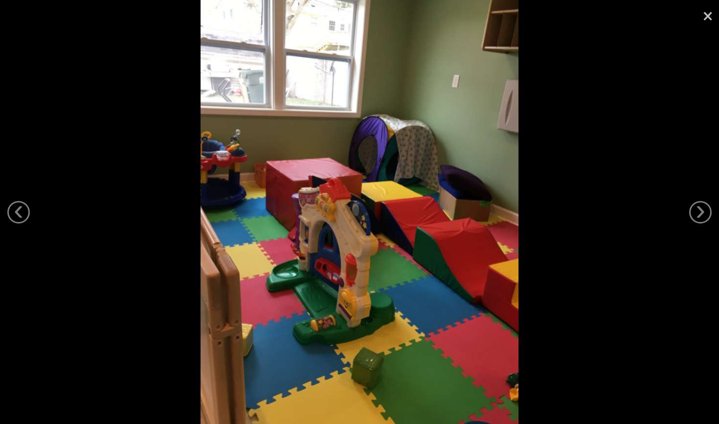
click at [711, 14] on link "×" at bounding box center [708, 14] width 23 height 29
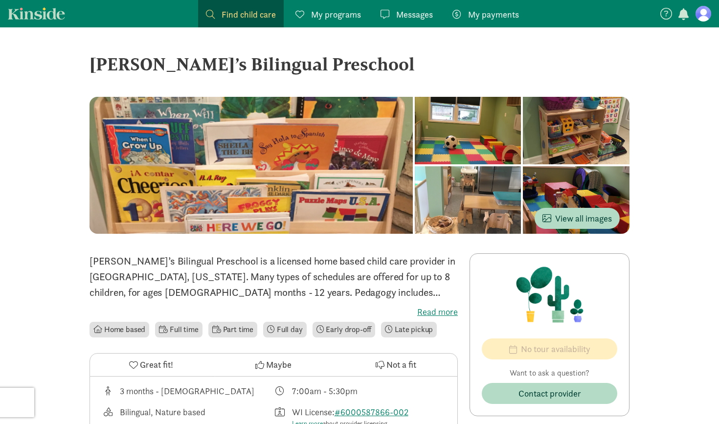
click at [107, 63] on div "[PERSON_NAME]’s Bilingual Preschool" at bounding box center [360, 64] width 540 height 26
drag, startPoint x: 107, startPoint y: 63, endPoint x: 304, endPoint y: 63, distance: 197.6
click at [306, 63] on div "[PERSON_NAME]’s Bilingual Preschool" at bounding box center [360, 64] width 540 height 26
copy div "[PERSON_NAME]’s Bilingual Preschool"
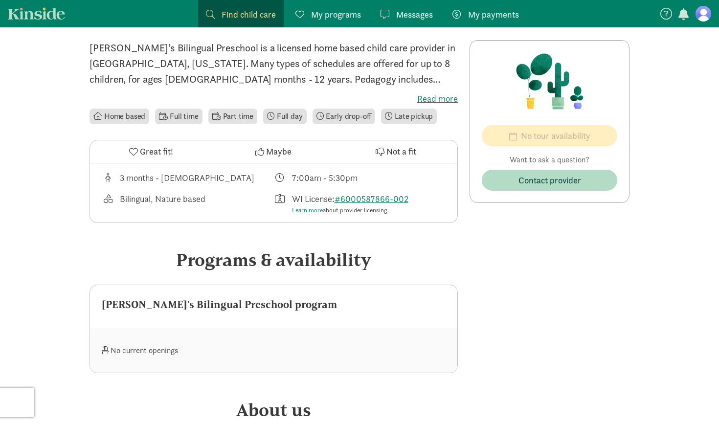
scroll to position [268, 0]
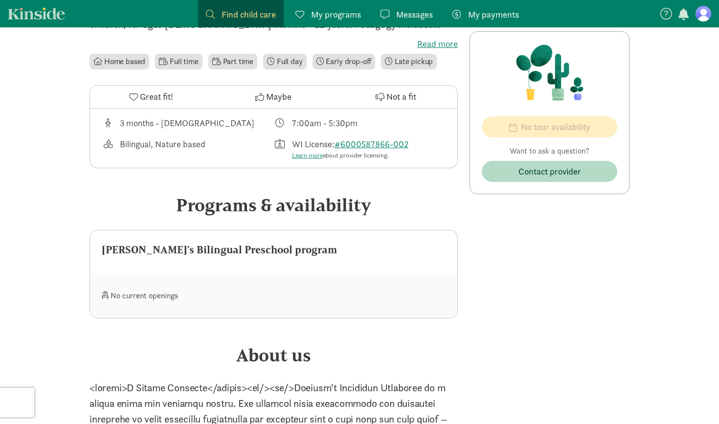
click at [274, 97] on span "Maybe" at bounding box center [278, 96] width 25 height 13
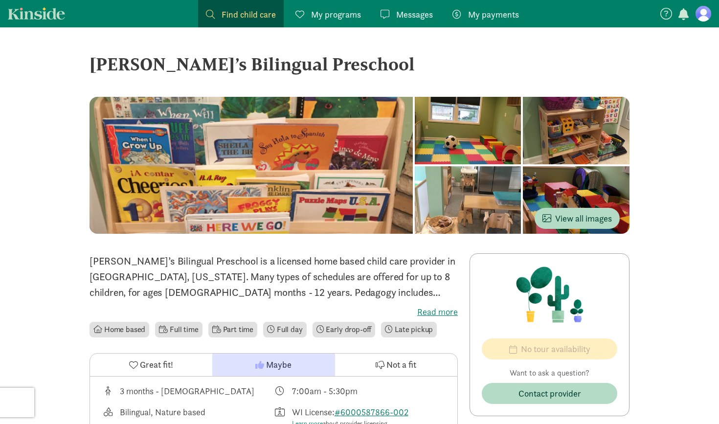
scroll to position [0, 0]
click at [439, 310] on label "Read more" at bounding box center [274, 312] width 368 height 12
click at [0, 0] on input "Read more" at bounding box center [0, 0] width 0 height 0
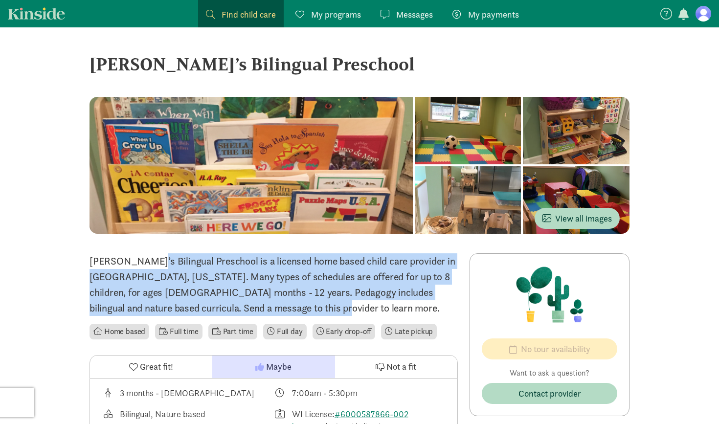
drag, startPoint x: 276, startPoint y: 310, endPoint x: 69, endPoint y: 261, distance: 212.5
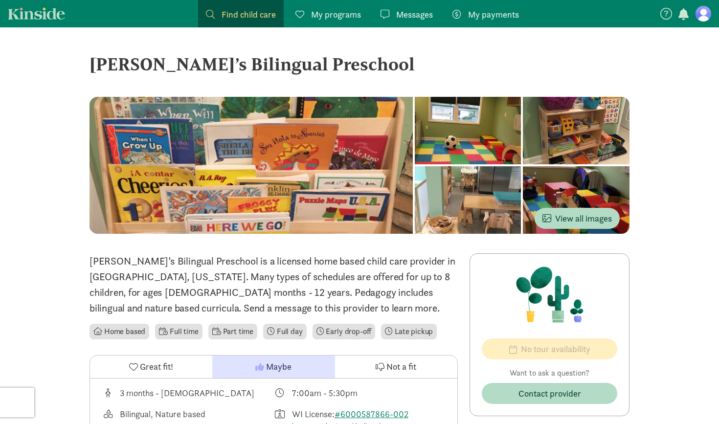
click at [92, 272] on p "Anthony’s Bilingual Preschool is a licensed home based child care provider in M…" at bounding box center [274, 284] width 368 height 63
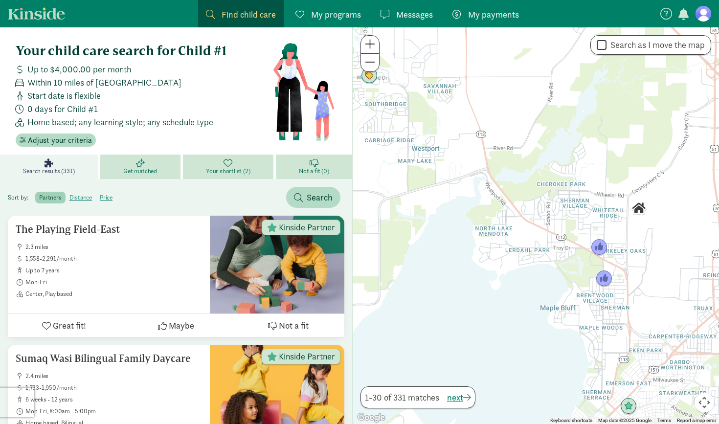
drag, startPoint x: 440, startPoint y: 151, endPoint x: 576, endPoint y: 279, distance: 186.9
click at [576, 279] on div at bounding box center [536, 225] width 366 height 397
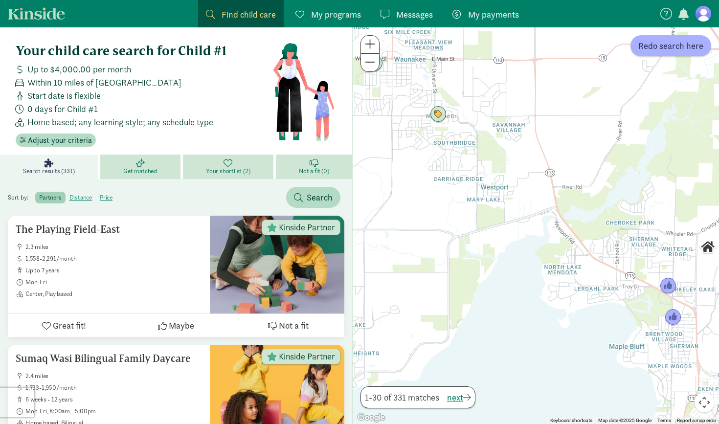
drag, startPoint x: 416, startPoint y: 207, endPoint x: 489, endPoint y: 246, distance: 82.1
click at [489, 246] on div at bounding box center [536, 225] width 366 height 397
click at [443, 115] on img "Click to see details" at bounding box center [438, 114] width 19 height 19
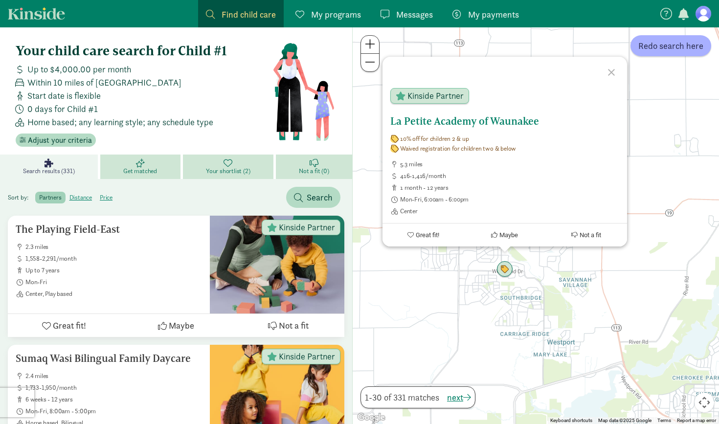
click at [431, 118] on h5 "La Petite Academy of Waunakee" at bounding box center [504, 121] width 229 height 12
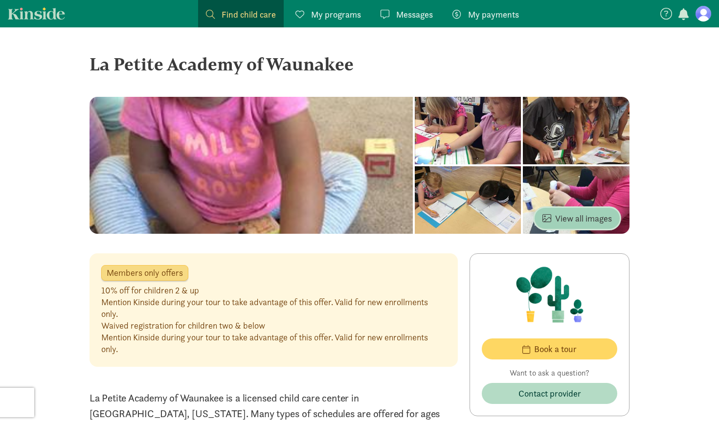
click at [580, 224] on span "View all images" at bounding box center [577, 218] width 69 height 13
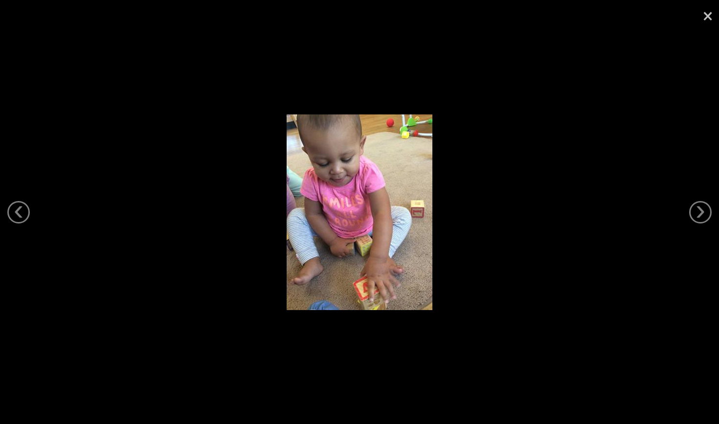
click at [708, 17] on link "×" at bounding box center [708, 14] width 23 height 29
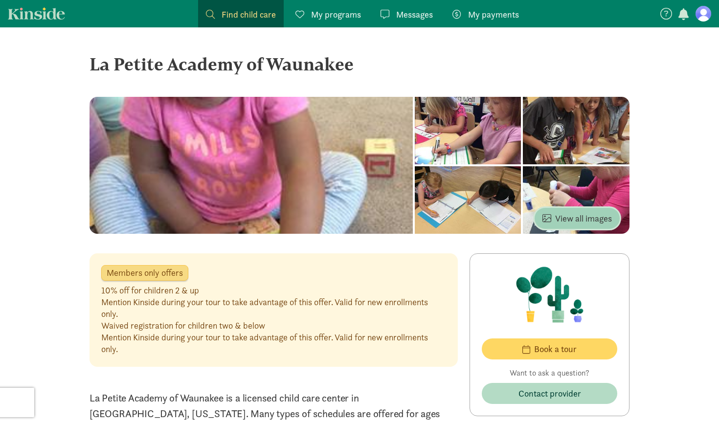
click at [602, 215] on span "View all images" at bounding box center [577, 218] width 69 height 13
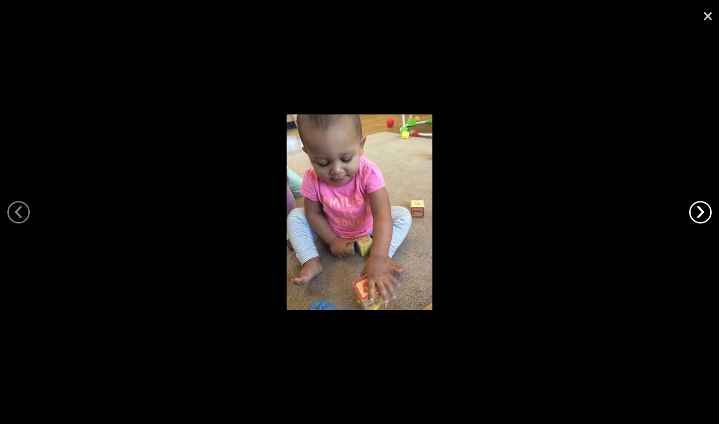
click at [696, 206] on link "›" at bounding box center [700, 212] width 23 height 23
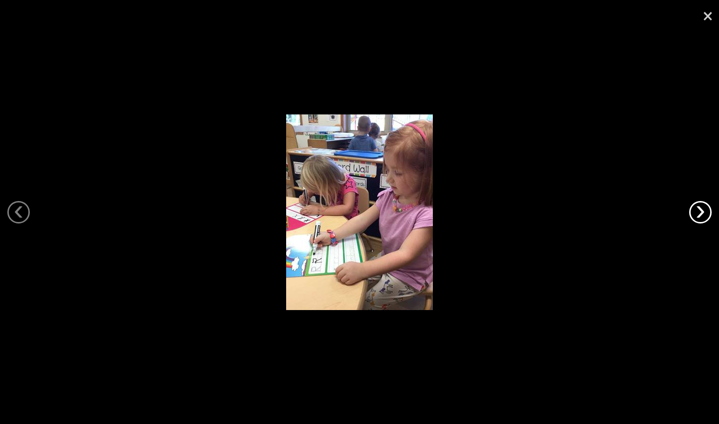
click at [696, 206] on link "›" at bounding box center [700, 212] width 23 height 23
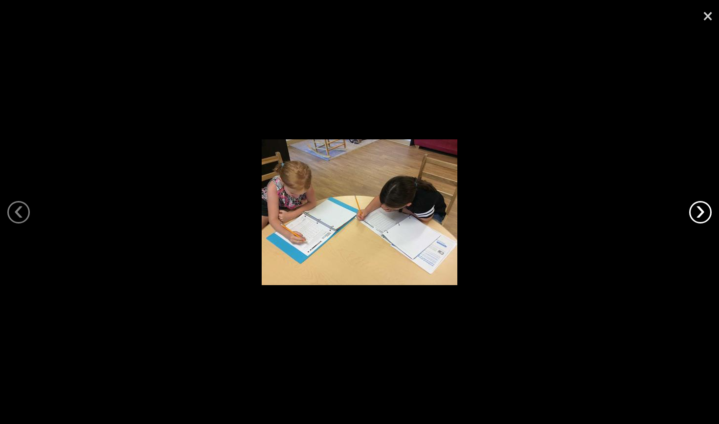
click at [696, 206] on link "›" at bounding box center [700, 212] width 23 height 23
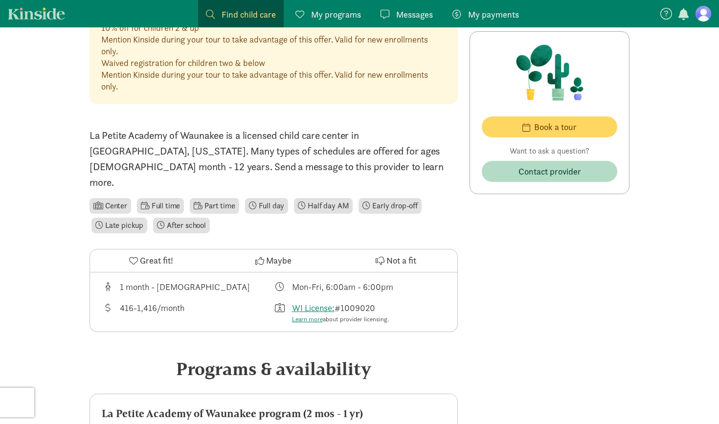
scroll to position [261, 0]
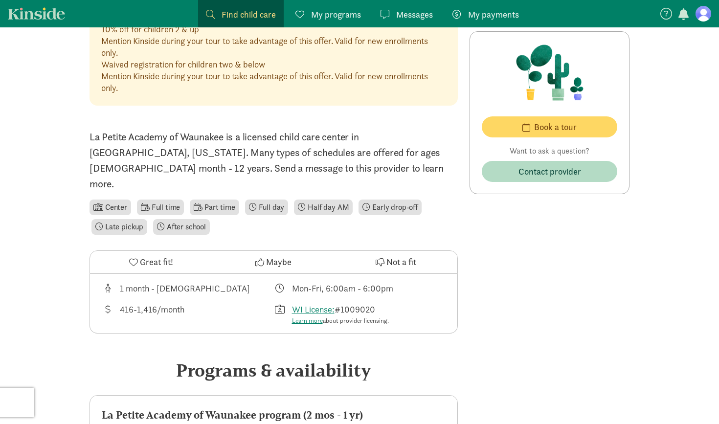
copy div "416-1,416/month"
drag, startPoint x: 120, startPoint y: 290, endPoint x: 215, endPoint y: 290, distance: 94.4
click at [215, 303] on div "416-1,416/month" at bounding box center [188, 314] width 172 height 23
click at [269, 255] on span "Maybe" at bounding box center [278, 261] width 25 height 13
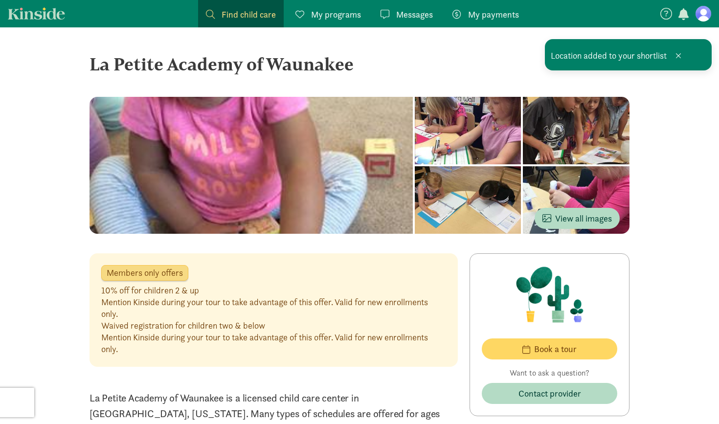
scroll to position [0, 0]
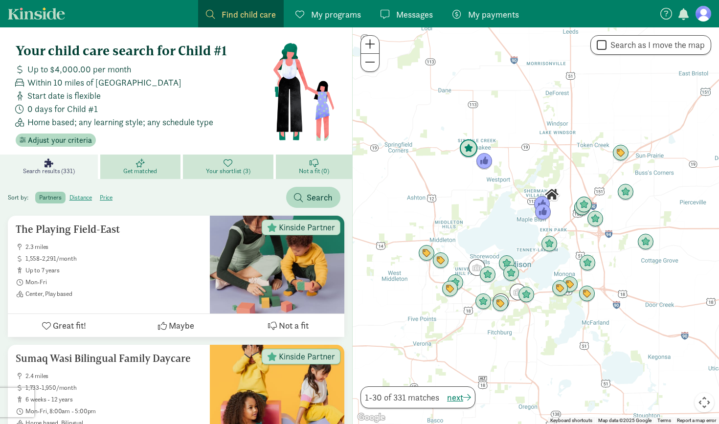
click at [468, 151] on img "Click to see details" at bounding box center [468, 148] width 19 height 19
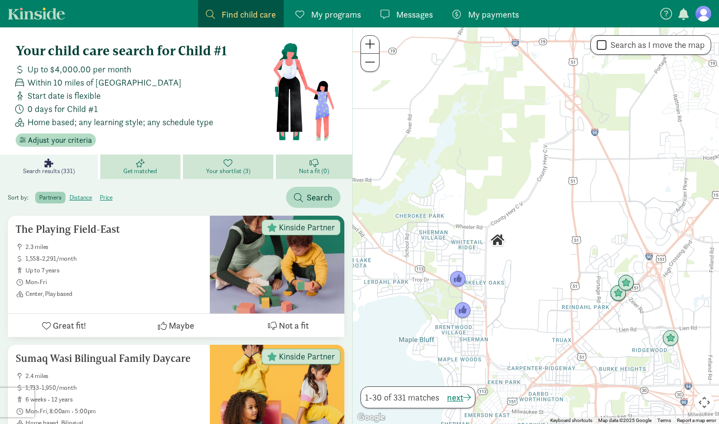
drag, startPoint x: 512, startPoint y: 320, endPoint x: 477, endPoint y: 387, distance: 75.5
click at [478, 387] on div "← Move left → Move right ↑ Move up ↓ Move down + Zoom in - Zoom out Home Jump l…" at bounding box center [535, 225] width 367 height 397
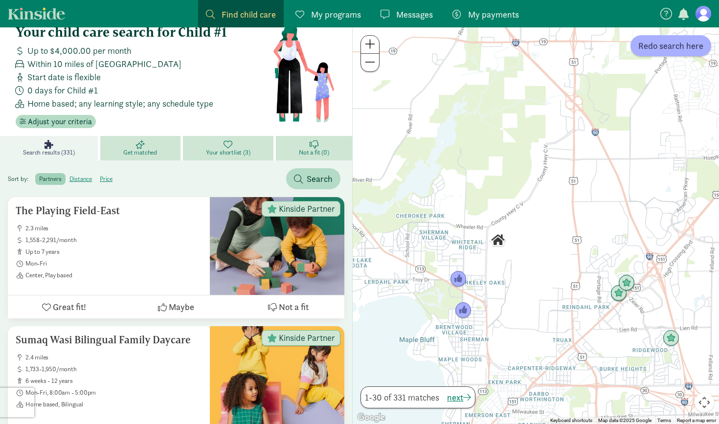
scroll to position [30, 0]
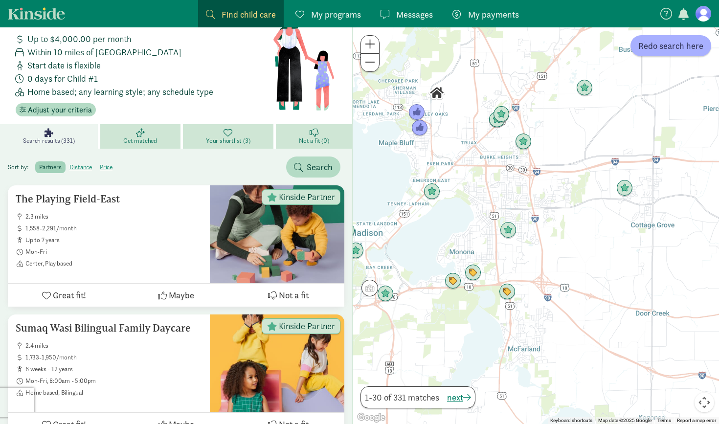
drag, startPoint x: 572, startPoint y: 272, endPoint x: 460, endPoint y: 114, distance: 193.6
click at [460, 114] on div at bounding box center [536, 225] width 366 height 397
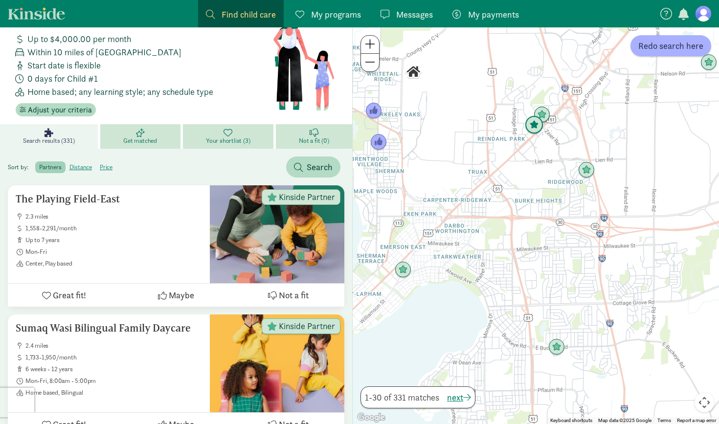
click at [535, 124] on img "Click to see details" at bounding box center [534, 125] width 19 height 19
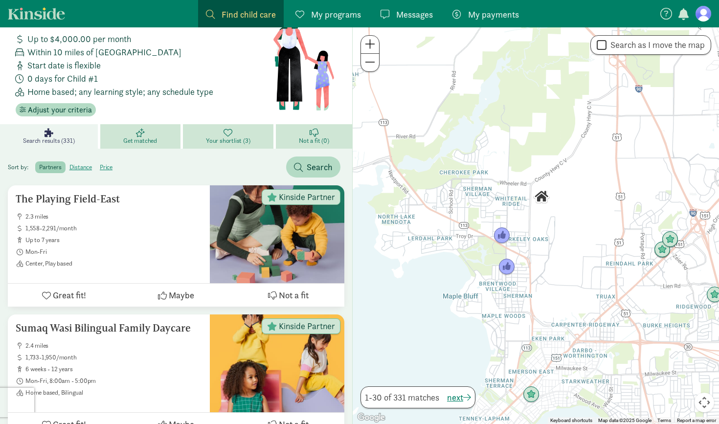
drag, startPoint x: 453, startPoint y: 321, endPoint x: 584, endPoint y: 327, distance: 130.3
click at [584, 327] on div "To navigate, press the arrow keys." at bounding box center [536, 225] width 366 height 397
click at [660, 248] on img "Click to see details" at bounding box center [662, 250] width 19 height 19
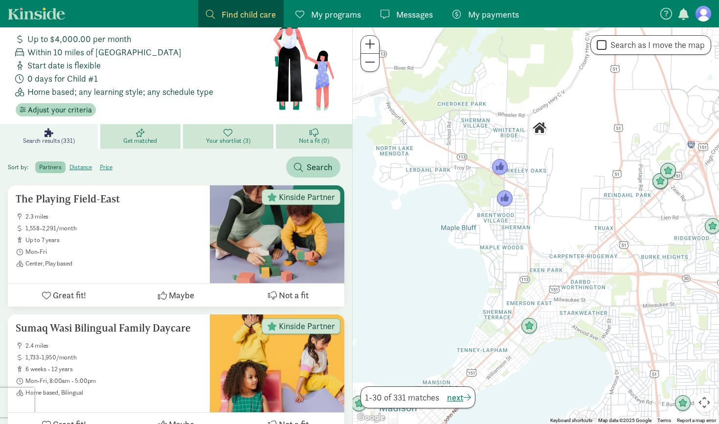
drag, startPoint x: 463, startPoint y: 296, endPoint x: 559, endPoint y: 225, distance: 119.2
click at [559, 225] on div "To navigate, press the arrow keys." at bounding box center [536, 225] width 366 height 397
click at [532, 327] on img "Click to see details" at bounding box center [529, 326] width 19 height 19
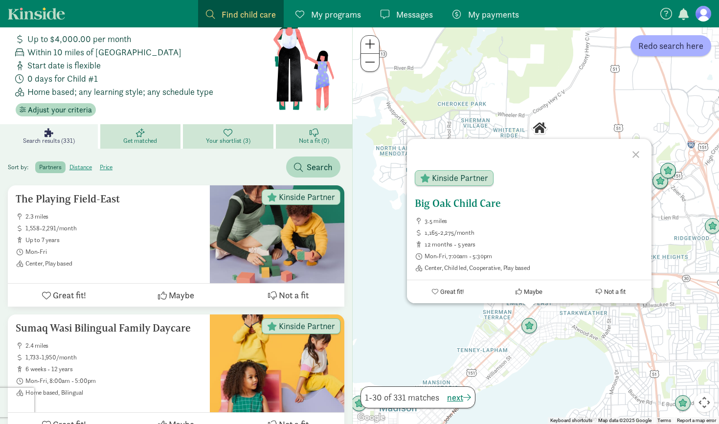
click at [469, 203] on h5 "Big Oak Child Care" at bounding box center [529, 204] width 229 height 12
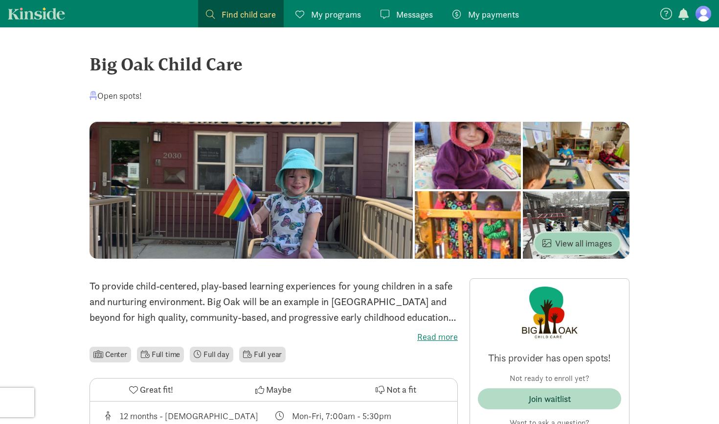
click at [591, 242] on span "View all images" at bounding box center [577, 243] width 69 height 13
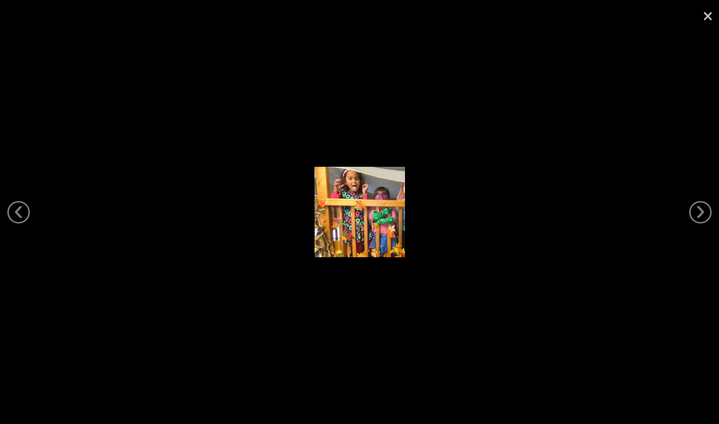
click at [710, 17] on link "×" at bounding box center [708, 14] width 23 height 29
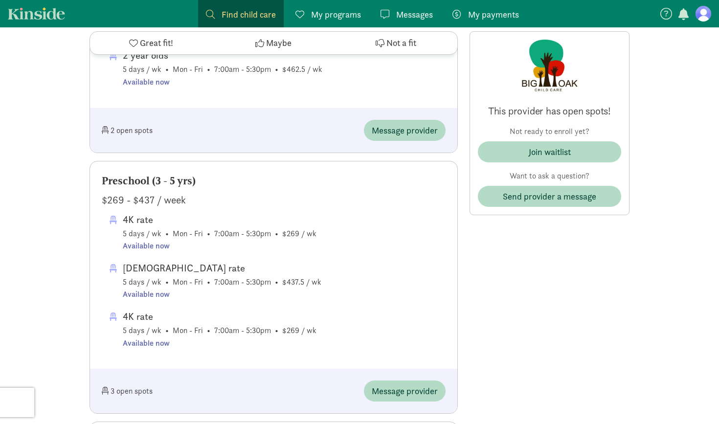
scroll to position [627, 0]
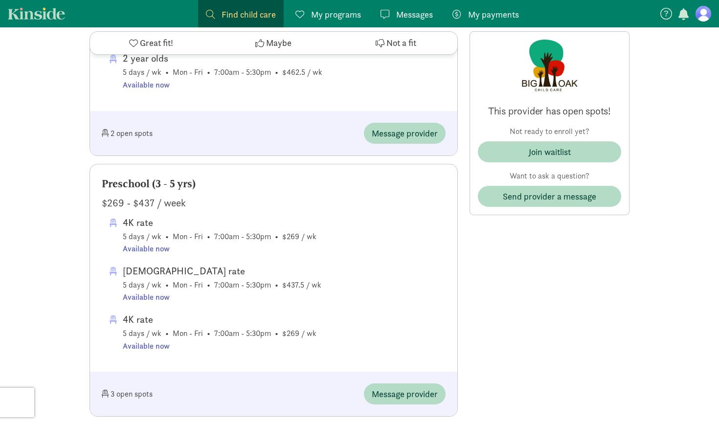
drag, startPoint x: 198, startPoint y: 200, endPoint x: 97, endPoint y: 200, distance: 101.3
click at [97, 200] on div "Preschool (3 - 5 yrs) $269 - $437 / week 4K rate 5 days / wk • Mon - Fri • 7:00…" at bounding box center [273, 268] width 367 height 208
copy div "$269 - $437 / week"
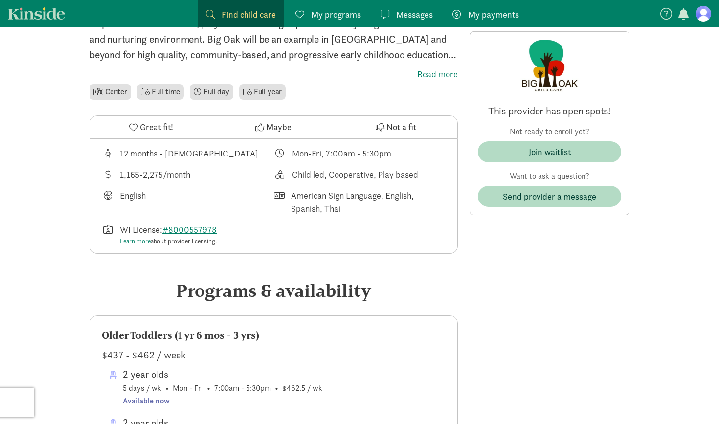
scroll to position [273, 0]
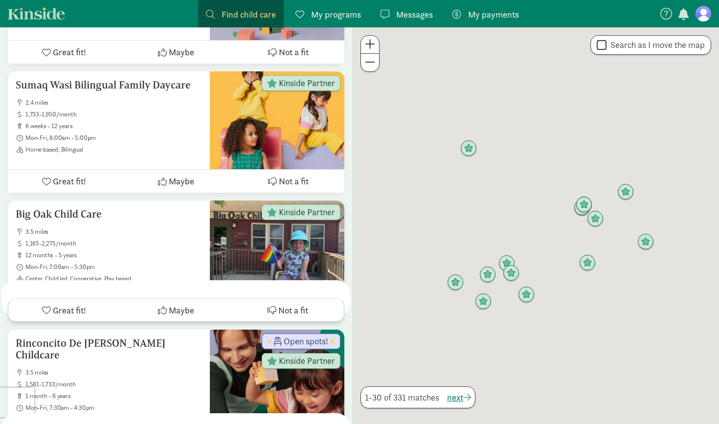
scroll to position [30, 0]
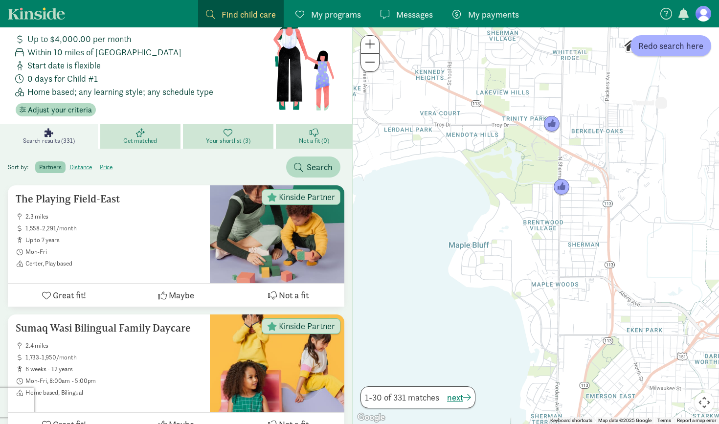
drag, startPoint x: 582, startPoint y: 242, endPoint x: 484, endPoint y: 156, distance: 131.0
click at [484, 156] on div at bounding box center [536, 225] width 366 height 397
